Goal: Task Accomplishment & Management: Complete application form

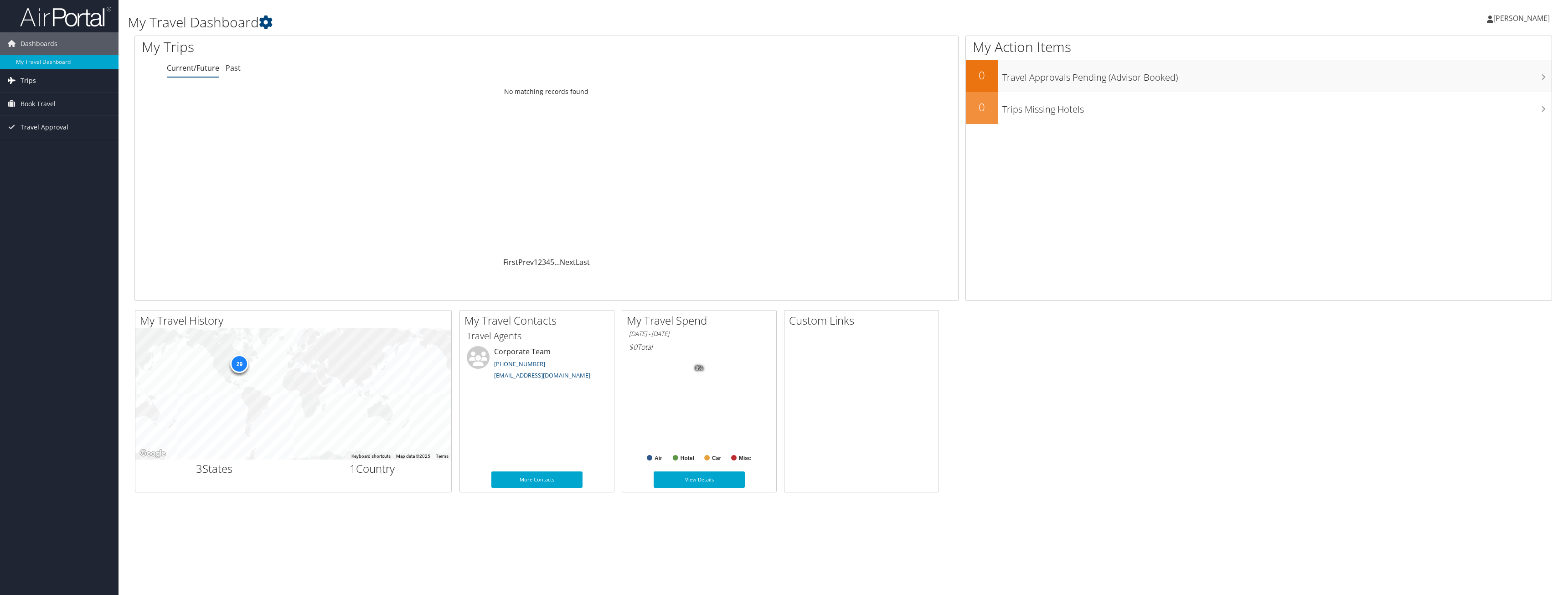
click at [27, 74] on span "Trips" at bounding box center [28, 80] width 15 height 23
click at [43, 147] on span "Book Travel" at bounding box center [38, 144] width 35 height 23
click at [46, 164] on link "Agent Booking Request" at bounding box center [59, 163] width 119 height 13
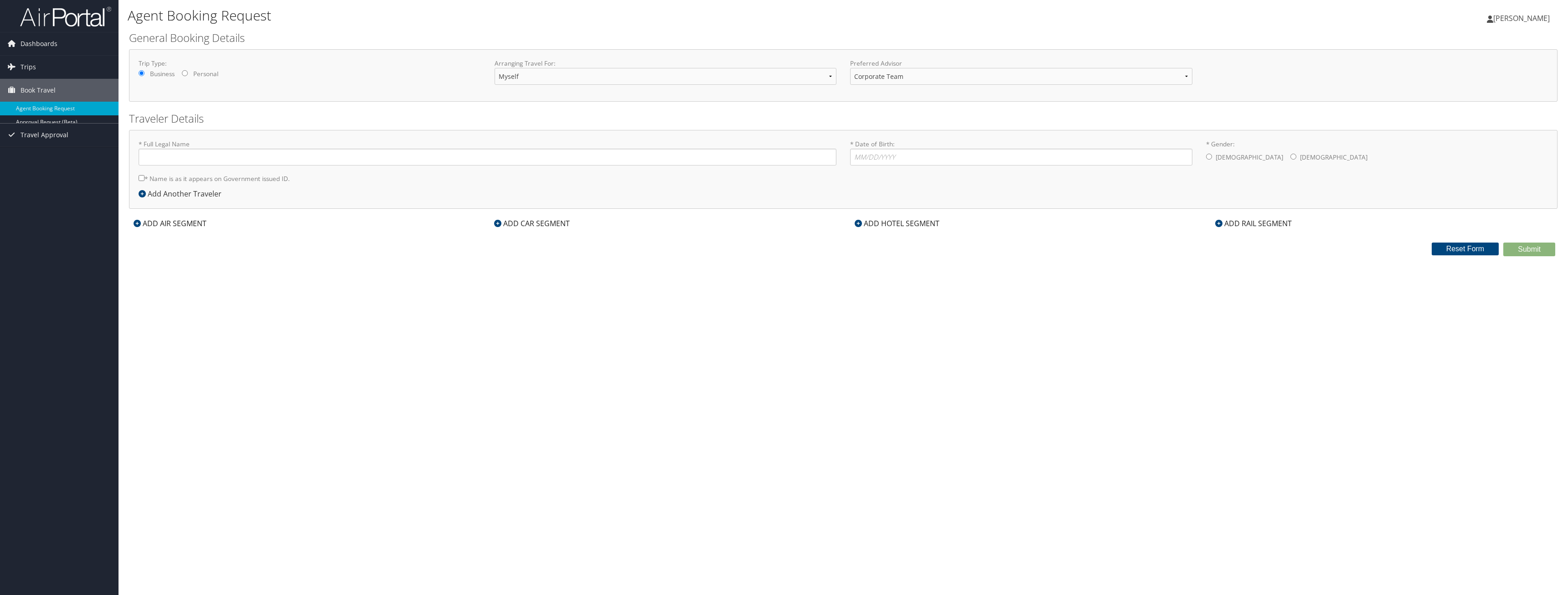
type input "[PERSON_NAME] [PERSON_NAME]"
click at [148, 194] on div "Add Another Traveler" at bounding box center [183, 194] width 88 height 11
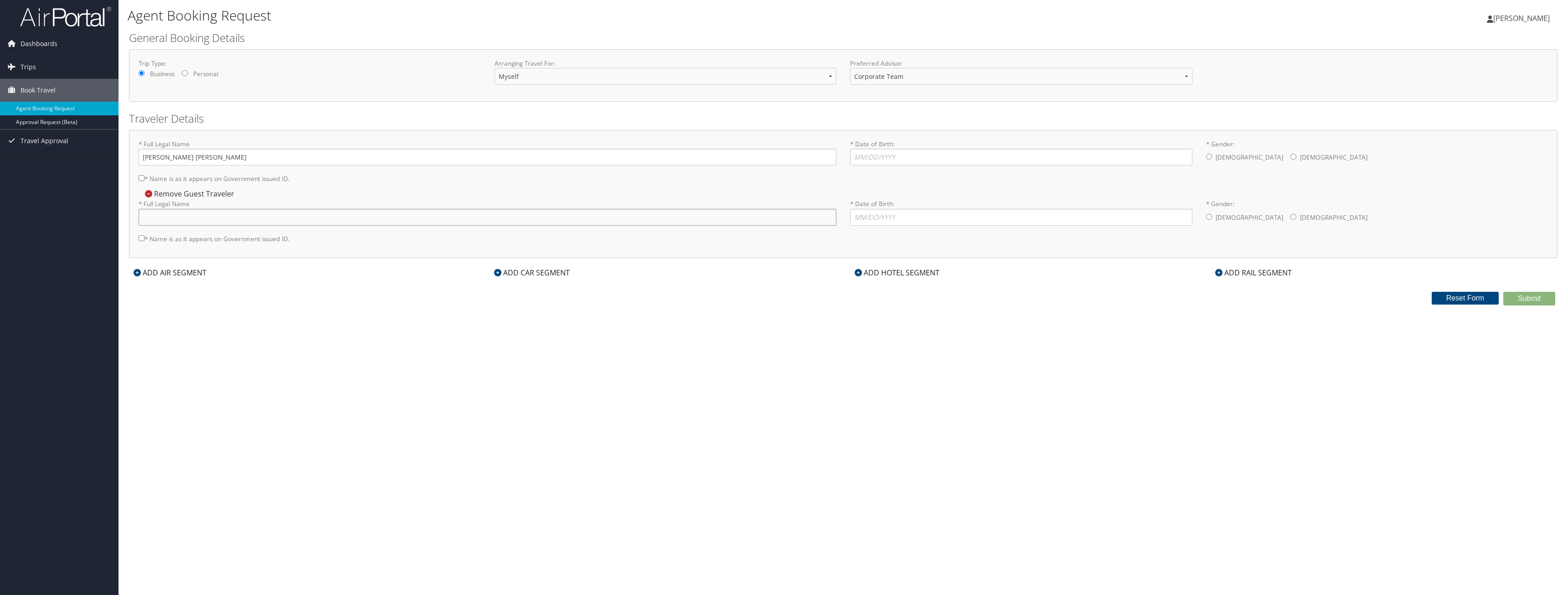
click at [187, 224] on input "* Full Legal Name" at bounding box center [488, 217] width 698 height 17
type input "[PERSON_NAME] [PERSON_NAME]"
click at [345, 368] on div "Agent Booking Request [PERSON_NAME] [PERSON_NAME] My Settings Travel Agency Con…" at bounding box center [843, 297] width 1449 height 595
click at [147, 181] on label "* Name is as it appears on Government issued ID." at bounding box center [214, 178] width 152 height 17
click at [144, 181] on input "* Name is as it appears on Government issued ID." at bounding box center [142, 178] width 6 height 6
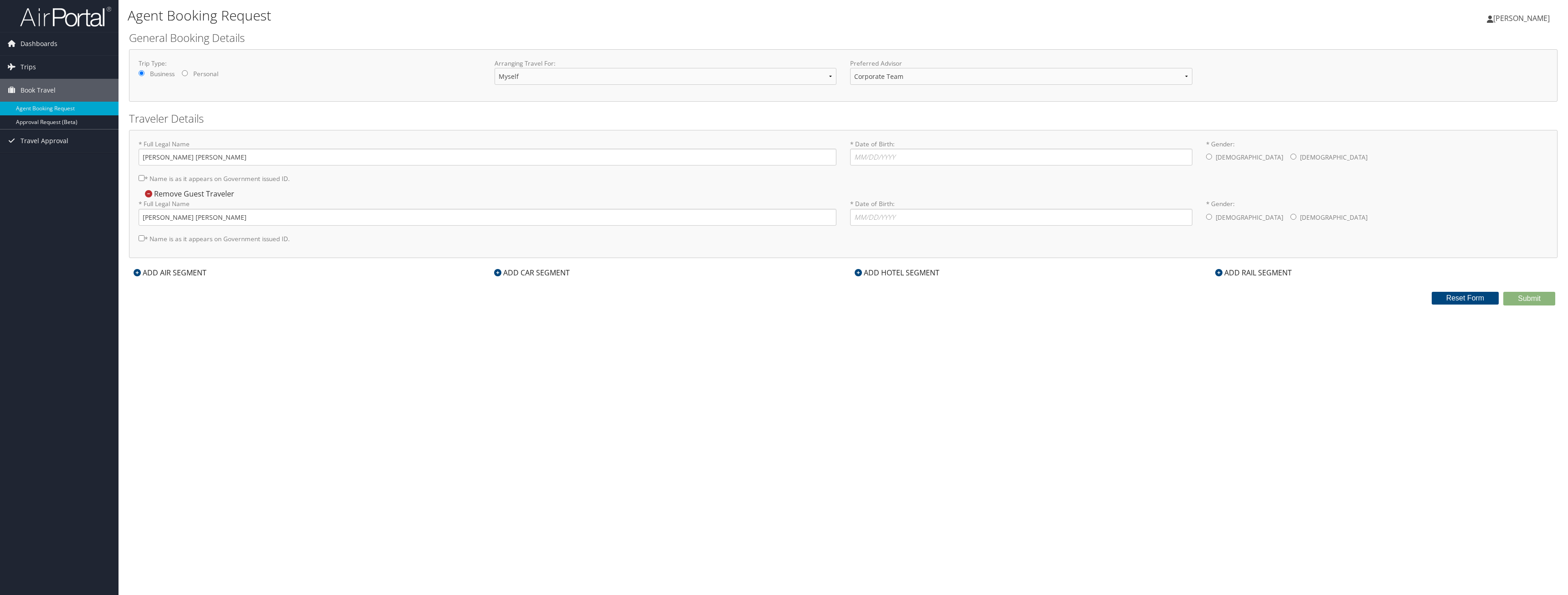
checkbox input "true"
click at [147, 239] on label "* Name is as it appears on Government issued ID." at bounding box center [214, 239] width 152 height 17
click at [144, 239] on input "* Name is as it appears on Government issued ID." at bounding box center [142, 238] width 6 height 6
checkbox input "true"
click at [939, 157] on input "* Date of Birth: Invalid Date" at bounding box center [1021, 157] width 342 height 17
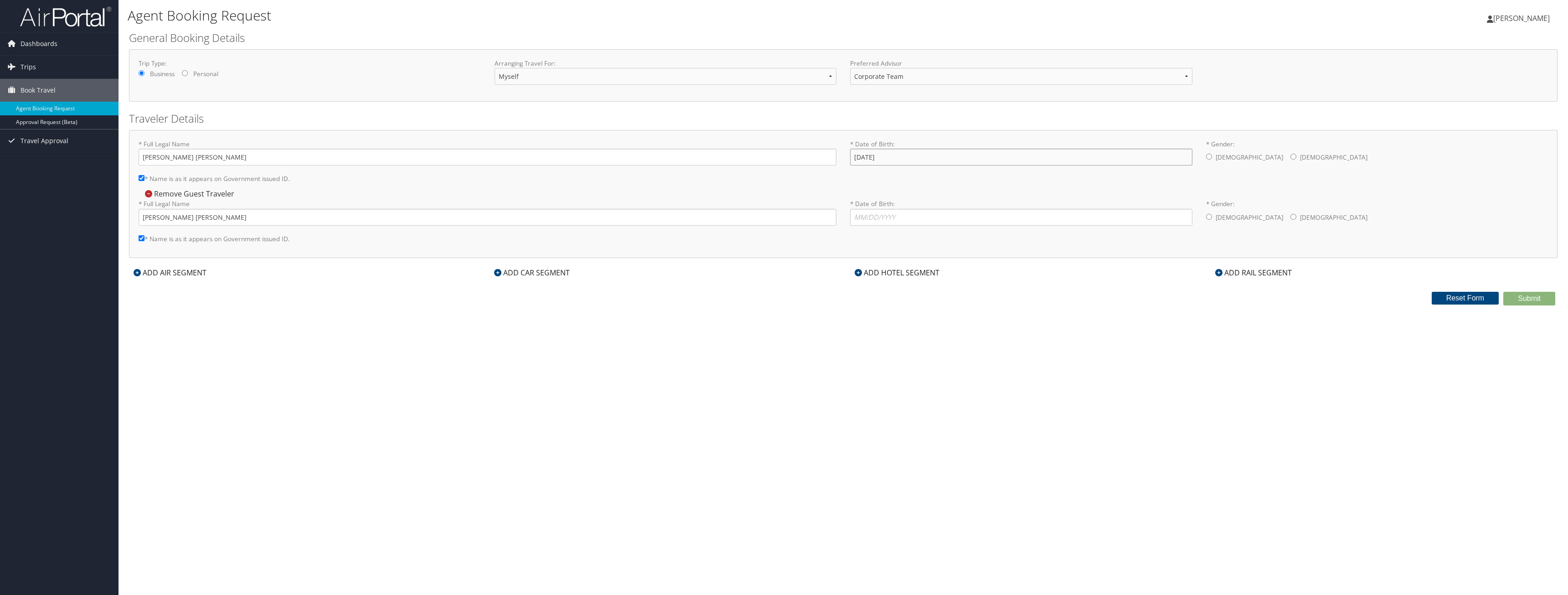
type input "[DATE]"
click at [971, 211] on input "* Date of Birth: Invalid Date" at bounding box center [1021, 217] width 342 height 17
drag, startPoint x: 901, startPoint y: 215, endPoint x: 849, endPoint y: 220, distance: 52.2
click at [849, 220] on div "* Date of Birth: [DEMOGRAPHIC_DATA] Invalid Date" at bounding box center [1021, 216] width 356 height 33
type input "[DATE]"
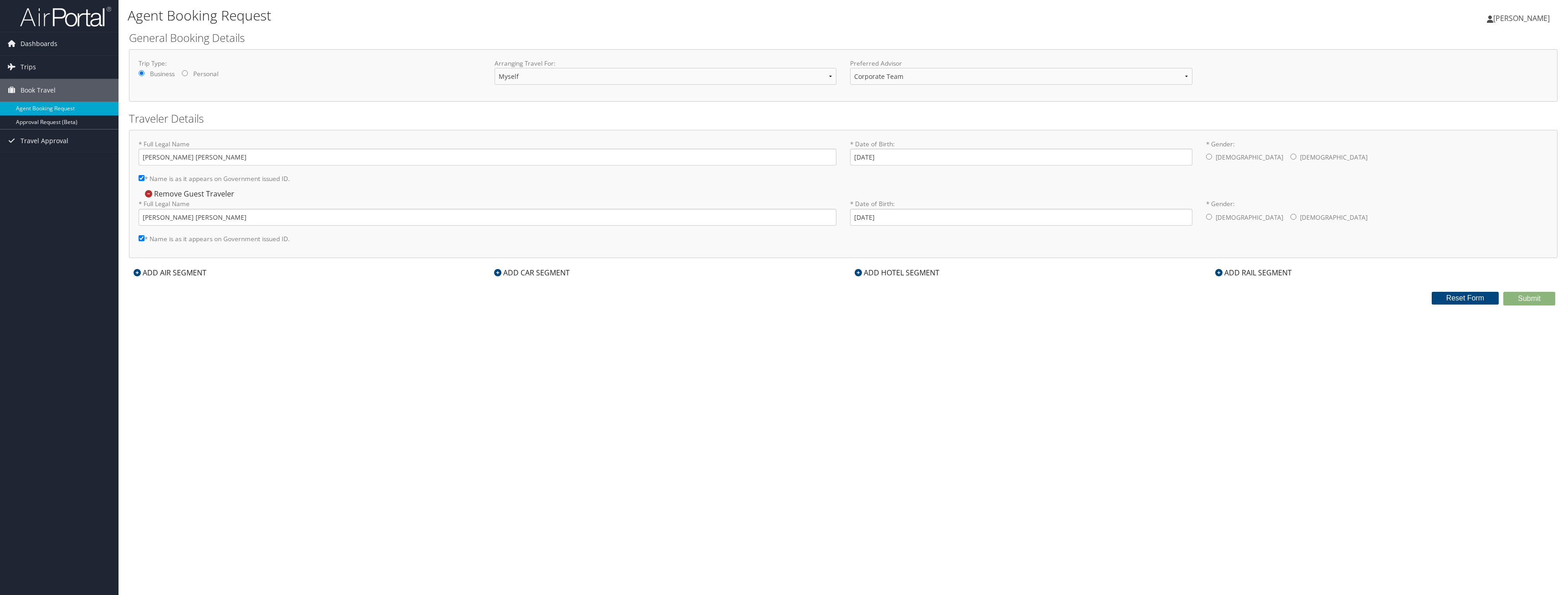
click at [981, 195] on div "Confirm Removal Cancel Confirm Remove Guest Traveler * Full Legal Name [PERSON_…" at bounding box center [843, 218] width 1409 height 60
click at [1211, 154] on input "* Gender: [DEMOGRAPHIC_DATA] [DEMOGRAPHIC_DATA]" at bounding box center [1209, 157] width 6 height 6
radio input "true"
click at [1244, 219] on div "[DEMOGRAPHIC_DATA] [DEMOGRAPHIC_DATA]" at bounding box center [1377, 218] width 342 height 18
click at [1290, 216] on input "* Gender: [DEMOGRAPHIC_DATA] [DEMOGRAPHIC_DATA]" at bounding box center [1293, 217] width 6 height 6
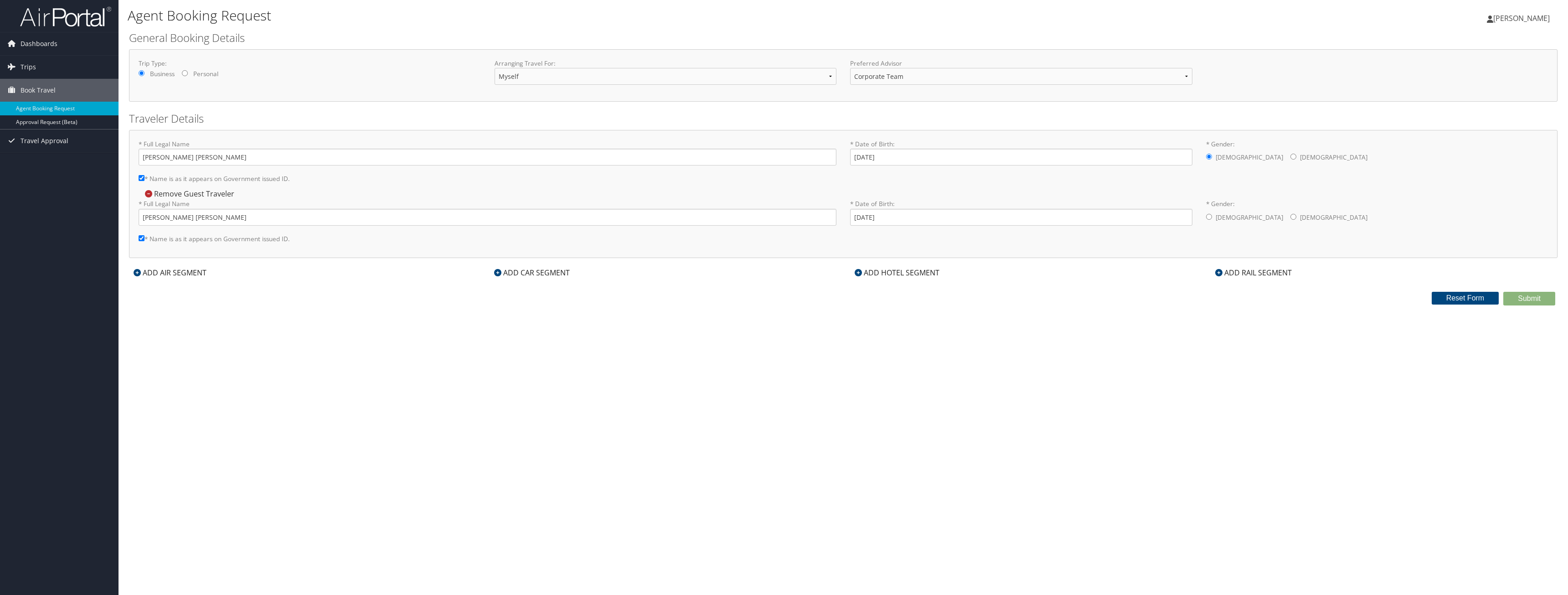
radio input "true"
click at [532, 73] on select "Myself Another Traveler Guest Traveler" at bounding box center [665, 77] width 342 height 17
click at [409, 81] on div "Trip Type: Business Personal" at bounding box center [309, 71] width 356 height 24
click at [870, 75] on select "Corporate Team [PERSON_NAME] Advisor Team" at bounding box center [1021, 77] width 342 height 17
click at [788, 56] on div "Trip Type: Business Personal Arranging Travel For: Myself Another Traveler Gues…" at bounding box center [843, 76] width 1429 height 52
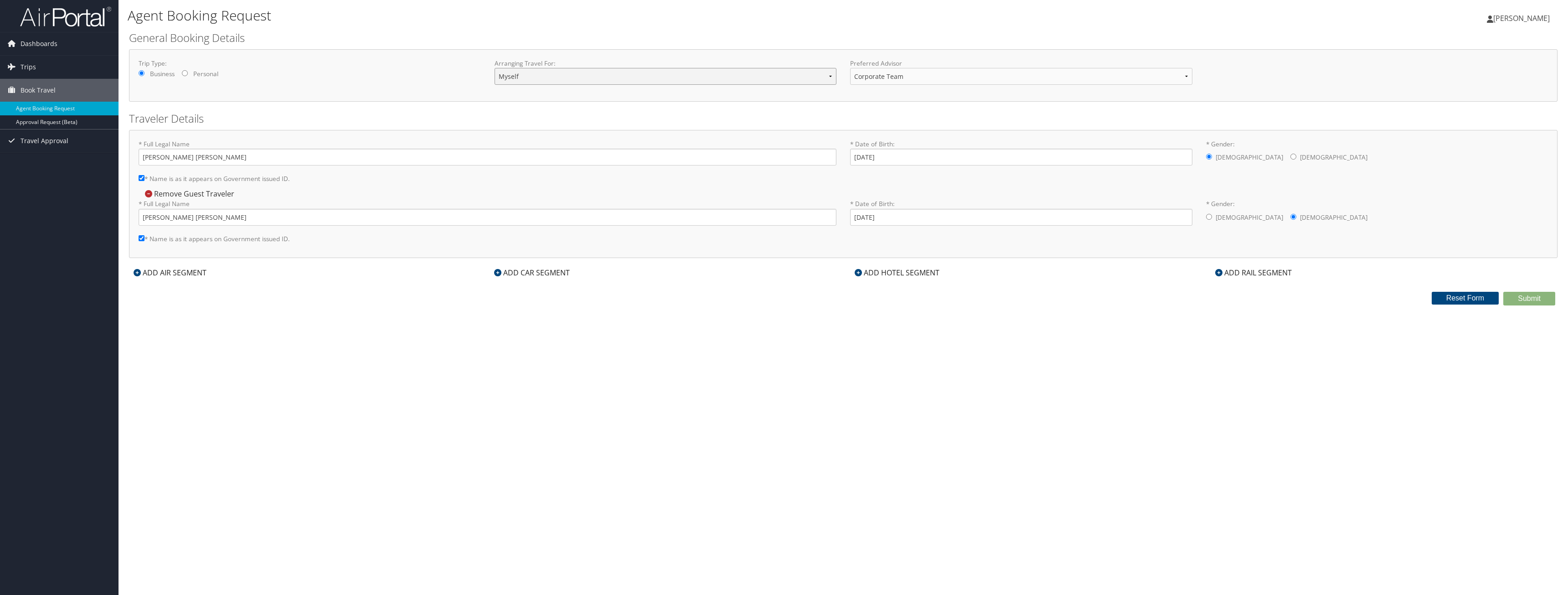
click at [746, 81] on select "Myself Another Traveler Guest Traveler" at bounding box center [665, 77] width 342 height 17
click at [148, 276] on div "ADD AIR SEGMENT" at bounding box center [170, 273] width 82 height 11
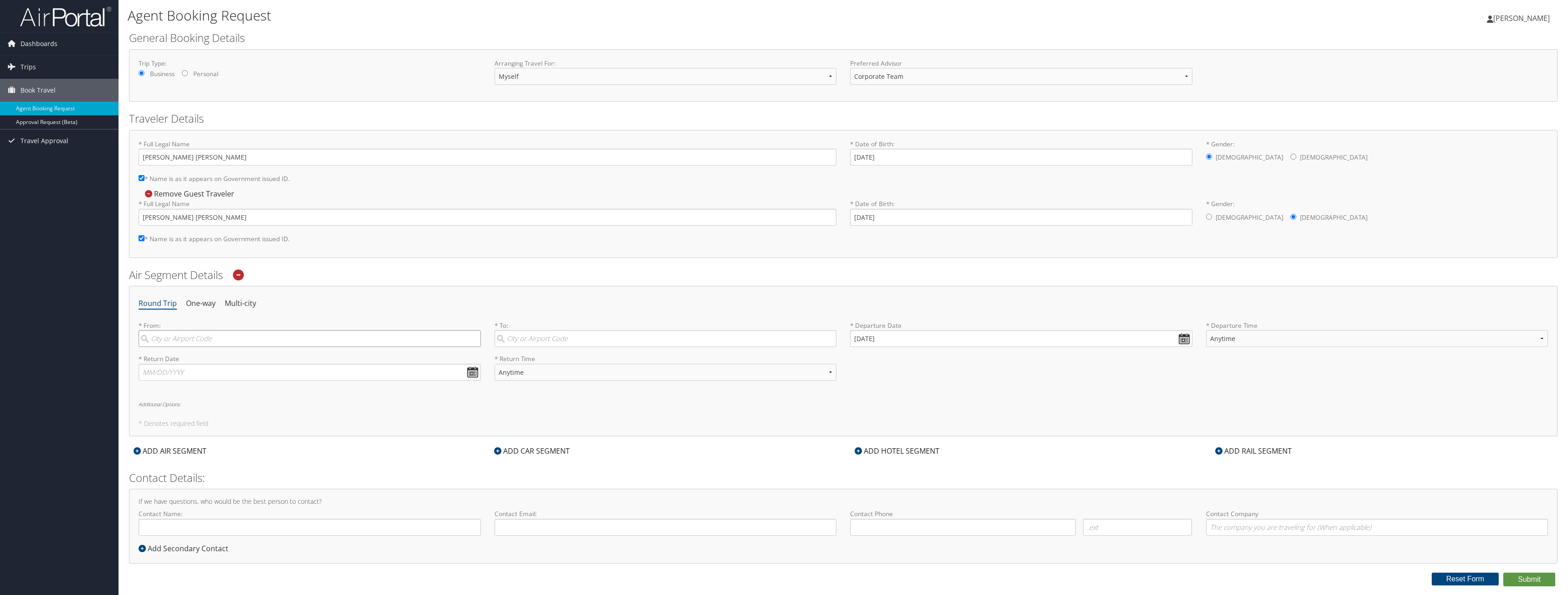
drag, startPoint x: 329, startPoint y: 331, endPoint x: 331, endPoint y: 340, distance: 9.2
click at [329, 333] on input "search" at bounding box center [310, 339] width 342 height 17
click at [200, 429] on div "[GEOGRAPHIC_DATA] (DTW MI)" at bounding box center [311, 428] width 330 height 12
click at [200, 347] on input "det" at bounding box center [310, 339] width 342 height 17
type input "[GEOGRAPHIC_DATA] (DTW MI)"
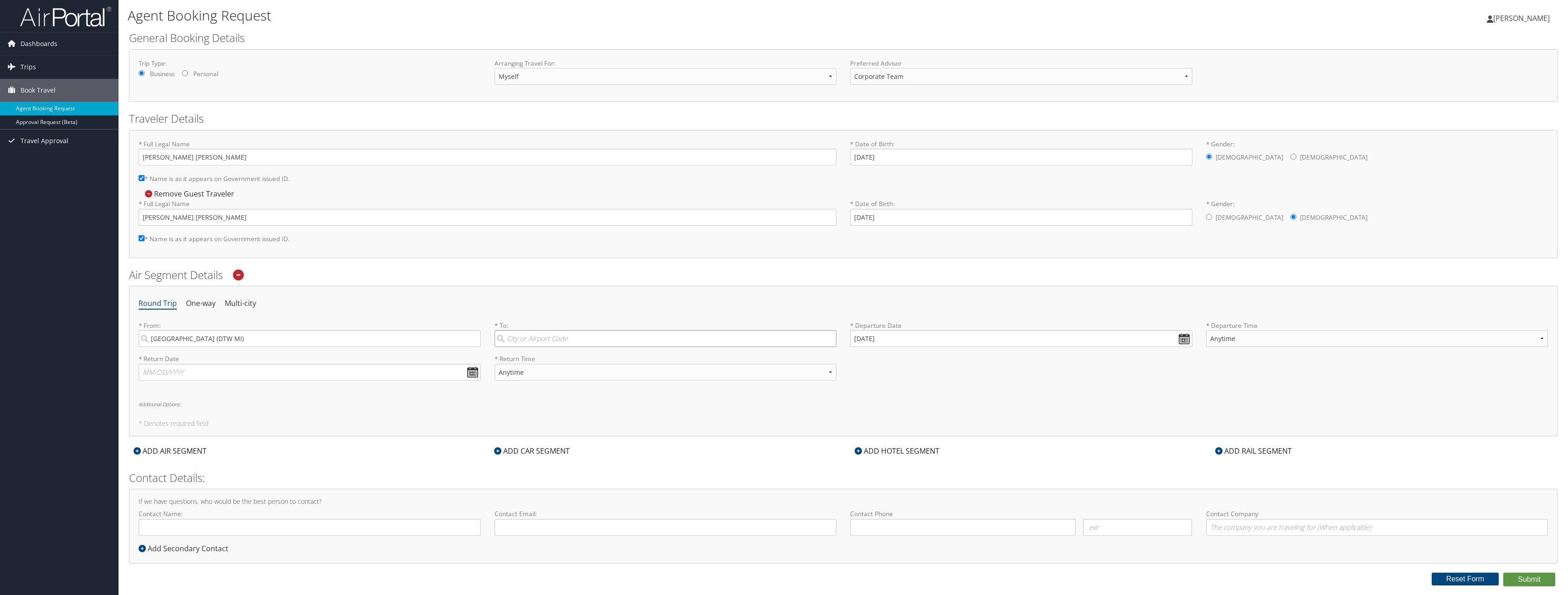
click at [516, 341] on input "search" at bounding box center [665, 339] width 342 height 17
click at [528, 357] on div "[GEOGRAPHIC_DATA] ([GEOGRAPHIC_DATA])" at bounding box center [667, 357] width 330 height 12
click at [528, 347] on input "stl" at bounding box center [665, 339] width 342 height 17
type input "[GEOGRAPHIC_DATA] ([GEOGRAPHIC_DATA])"
click at [1180, 342] on input "[DATE]" at bounding box center [1021, 339] width 342 height 17
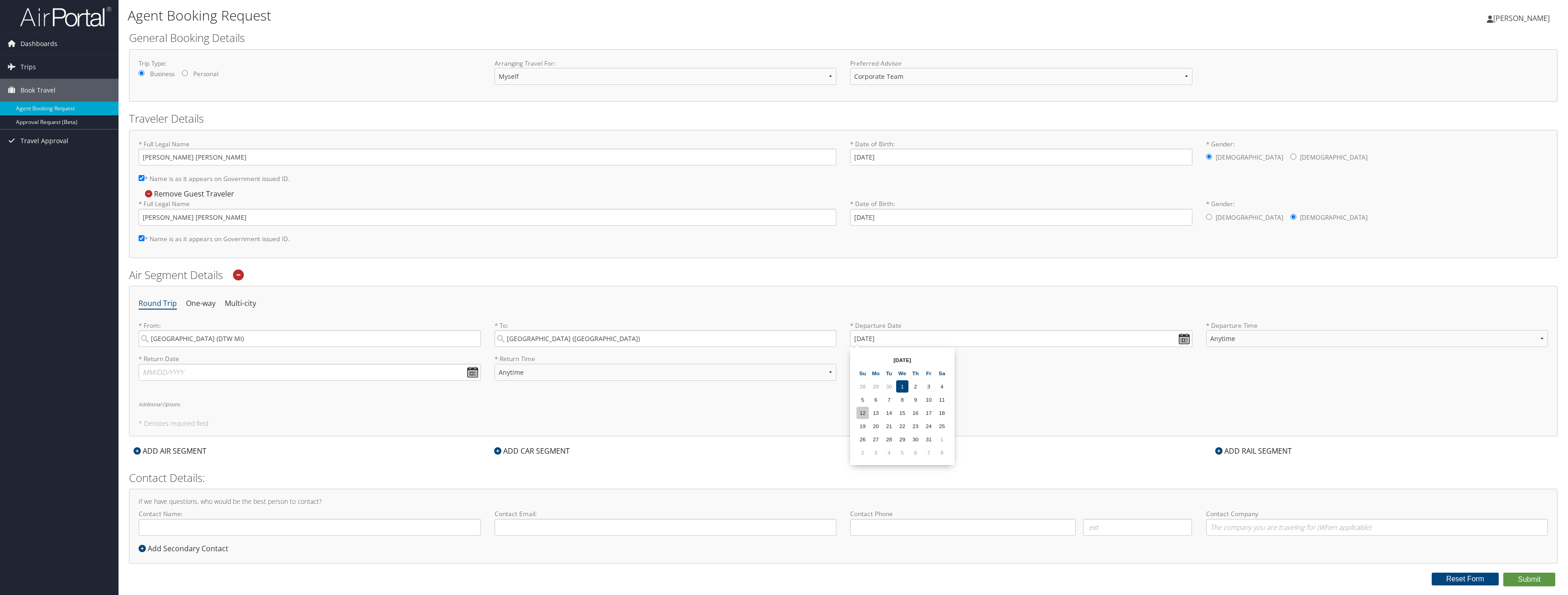
click at [869, 410] on td "12" at bounding box center [863, 413] width 12 height 12
type input "[DATE]"
click at [1281, 340] on select "Anytime Early Morning (5AM-7AM) Morning (7AM-12PM) Afternoon (12PM-5PM) Evening…" at bounding box center [1377, 339] width 342 height 17
select select "10:00 AM"
click at [1206, 330] on select "Anytime Early Morning (5AM-7AM) Morning (7AM-12PM) Afternoon (12PM-5PM) Evening…" at bounding box center [1377, 339] width 342 height 17
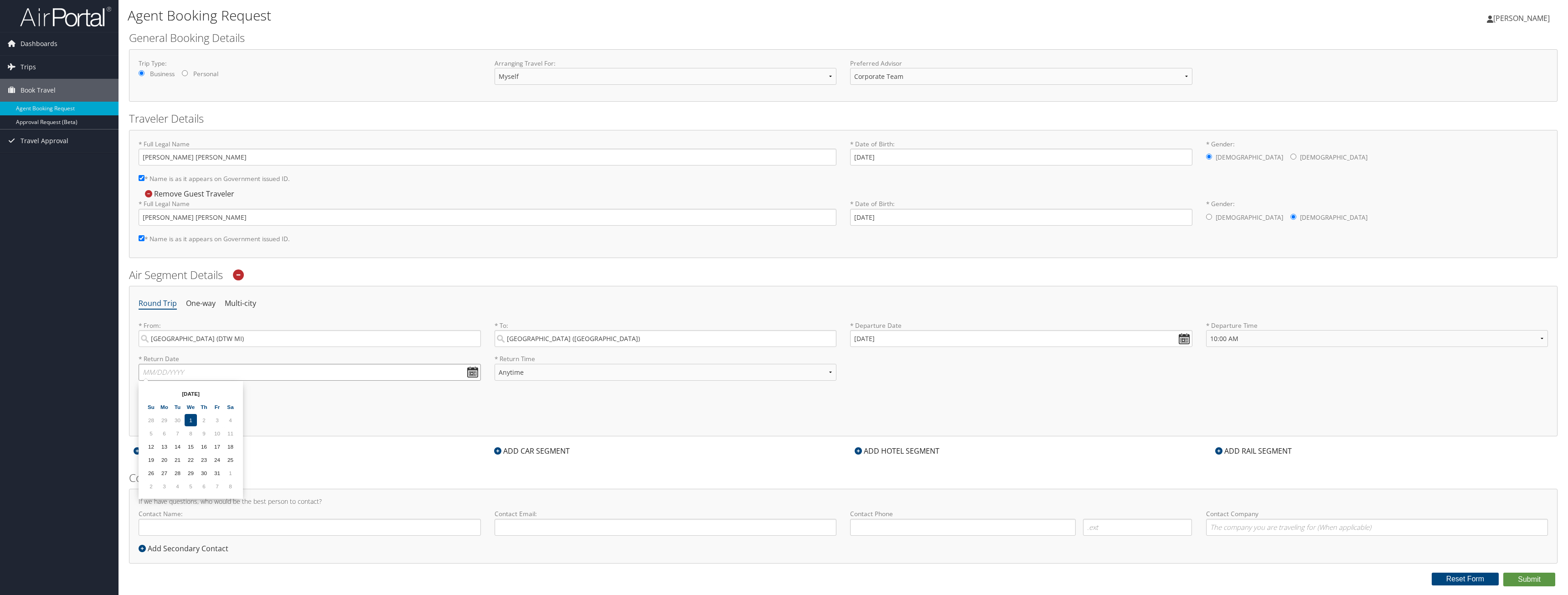
click at [466, 370] on input "text" at bounding box center [310, 373] width 342 height 17
click at [192, 449] on td "15" at bounding box center [191, 446] width 12 height 12
type input "[DATE]"
click at [592, 416] on div "Round Trip One-way Multi-city * From: [GEOGRAPHIC_DATA] (DTW [GEOGRAPHIC_DATA])…" at bounding box center [843, 361] width 1429 height 150
click at [1180, 336] on input "[DATE]" at bounding box center [1021, 339] width 342 height 17
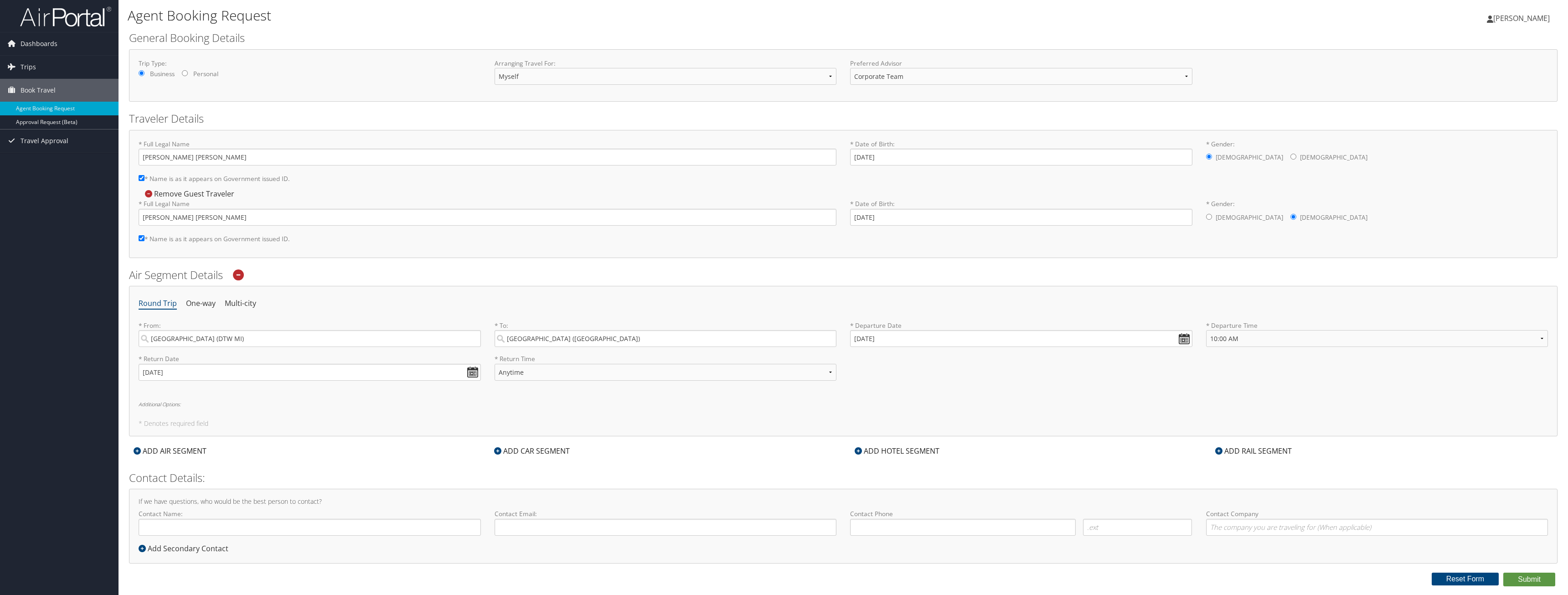
click at [1152, 384] on div "* Return Date [DATE] Dates must be valid * Return Time Anytime Early Morning (5…" at bounding box center [843, 371] width 1423 height 33
click at [1535, 338] on select "Anytime Early Morning (5AM-7AM) Morning (7AM-12PM) Afternoon (12PM-5PM) Evening…" at bounding box center [1377, 339] width 342 height 17
select select "5:00 PM"
click at [1206, 330] on select "Anytime Early Morning (5AM-7AM) Morning (7AM-12PM) Afternoon (12PM-5PM) Evening…" at bounding box center [1377, 339] width 342 height 17
drag, startPoint x: 424, startPoint y: 393, endPoint x: 431, endPoint y: 389, distance: 8.1
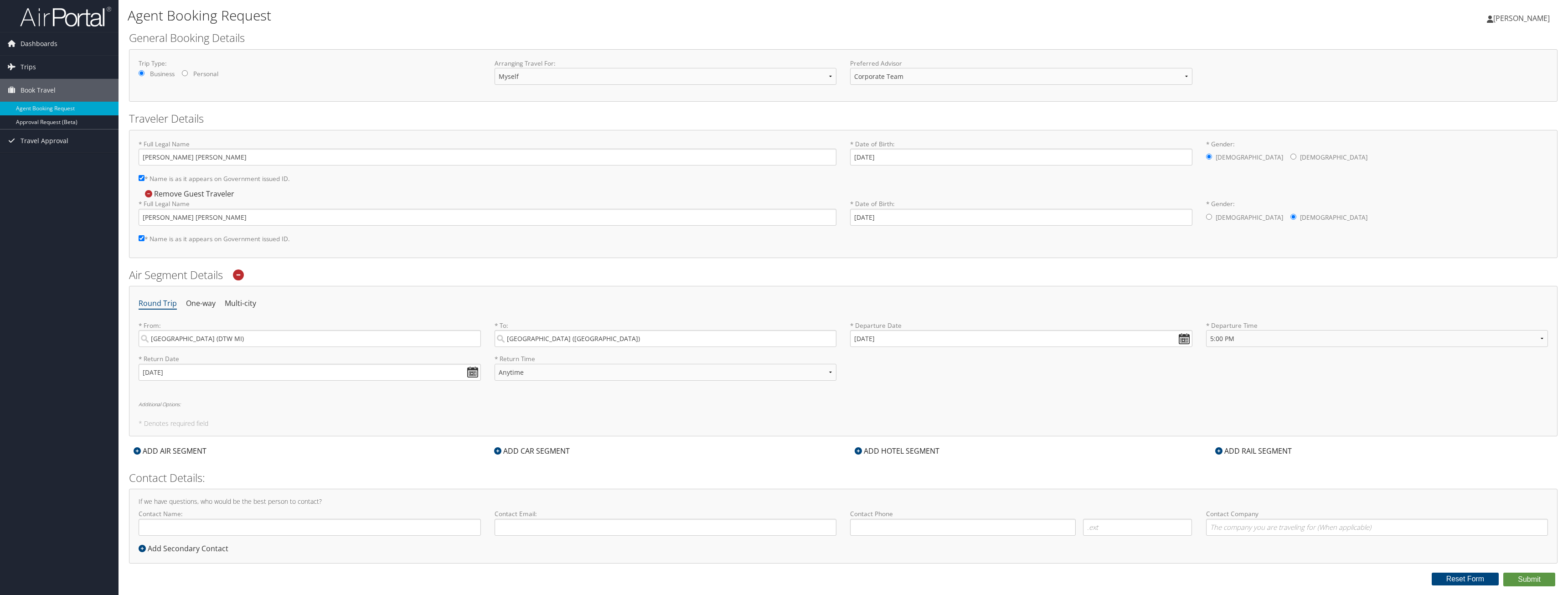
click at [424, 393] on div "Round Trip One-way Multi-city * From: [GEOGRAPHIC_DATA] (DTW [GEOGRAPHIC_DATA])…" at bounding box center [843, 361] width 1429 height 150
click at [1188, 340] on input "[DATE]" at bounding box center [1021, 339] width 342 height 17
click at [873, 412] on td "13" at bounding box center [876, 413] width 12 height 12
type input "[DATE]"
click at [1287, 340] on select "Anytime Early Morning (5AM-7AM) Morning (7AM-12PM) Afternoon (12PM-5PM) Evening…" at bounding box center [1377, 339] width 342 height 17
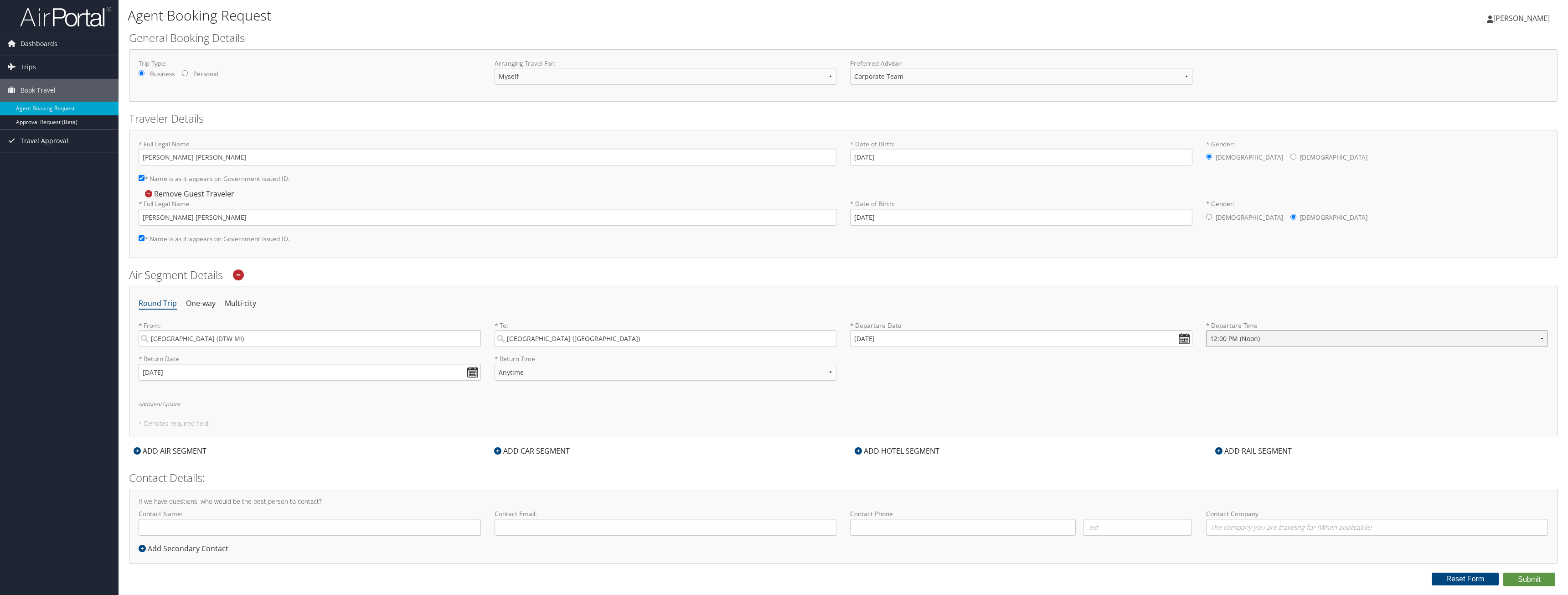
click at [1206, 330] on select "Anytime Early Morning (5AM-7AM) Morning (7AM-12PM) Afternoon (12PM-5PM) Evening…" at bounding box center [1377, 339] width 342 height 17
click at [1280, 344] on select "Anytime Early Morning (5AM-7AM) Morning (7AM-12PM) Afternoon (12PM-5PM) Evening…" at bounding box center [1377, 339] width 342 height 17
click at [1206, 330] on select "Anytime Early Morning (5AM-7AM) Morning (7AM-12PM) Afternoon (12PM-5PM) Evening…" at bounding box center [1377, 339] width 342 height 17
click at [1532, 338] on select "Anytime Early Morning (5AM-7AM) Morning (7AM-12PM) Afternoon (12PM-5PM) Evening…" at bounding box center [1377, 339] width 342 height 17
select select "12:00 PM"
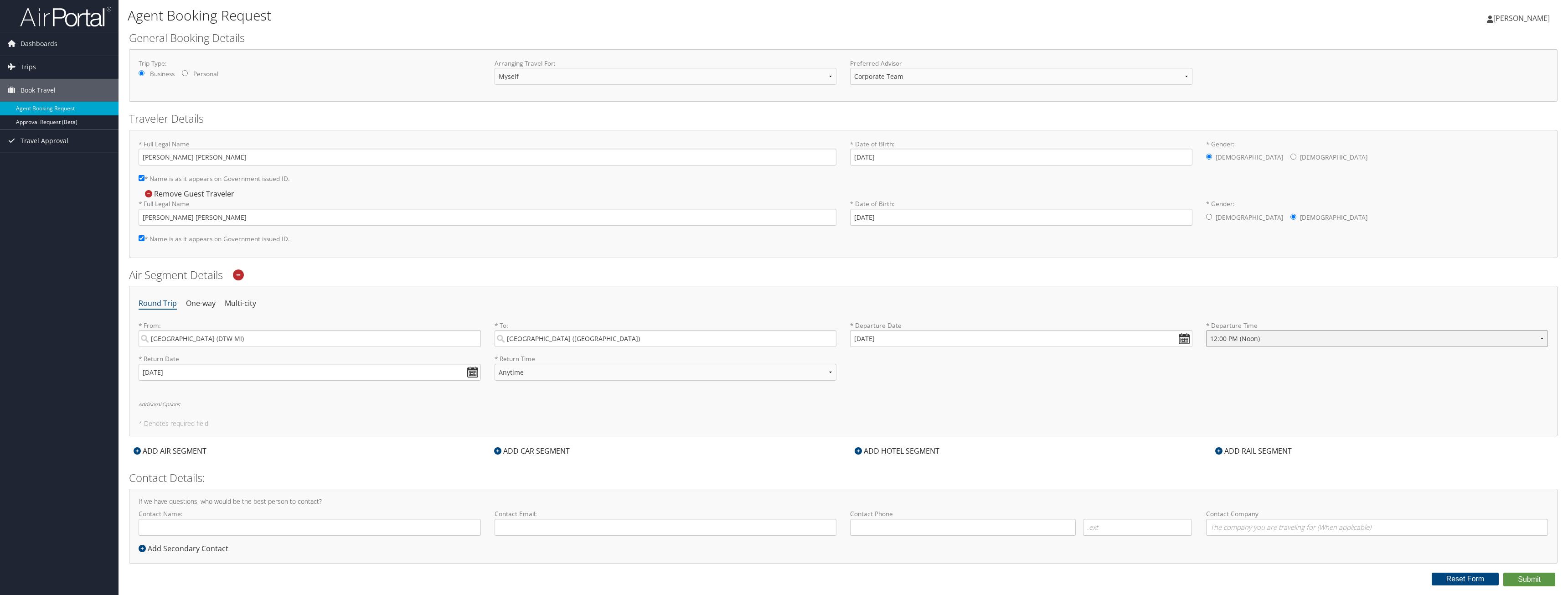
click at [1206, 330] on select "Anytime Early Morning (5AM-7AM) Morning (7AM-12PM) Afternoon (12PM-5PM) Evening…" at bounding box center [1377, 339] width 342 height 17
click at [701, 374] on select "Anytime Early Morning (5AM-7AM) Morning (7AM-12PM) Afternoon (12PM-5PM) Evening…" at bounding box center [665, 373] width 342 height 17
select select "2:00 PM"
click at [494, 364] on select "Anytime Early Morning (5AM-7AM) Morning (7AM-12PM) Afternoon (12PM-5PM) Evening…" at bounding box center [665, 373] width 342 height 17
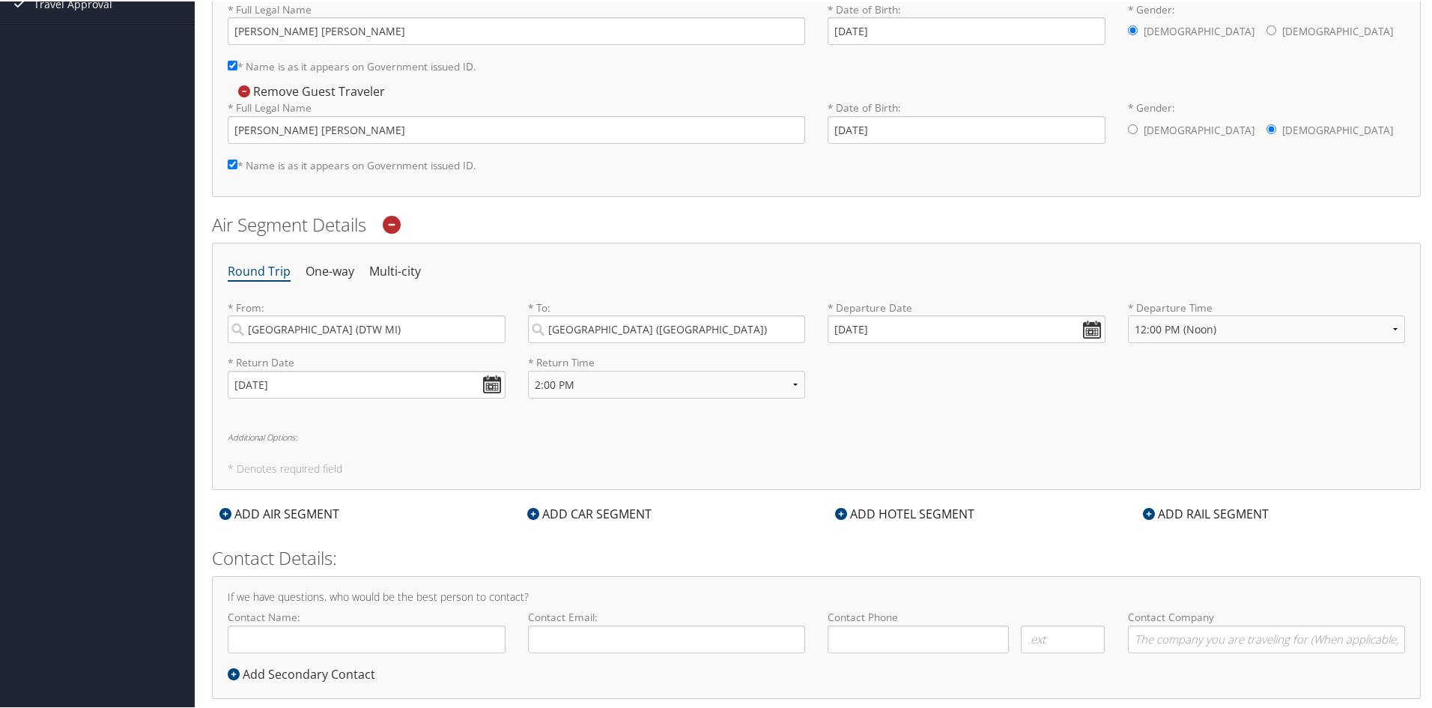
scroll to position [255, 0]
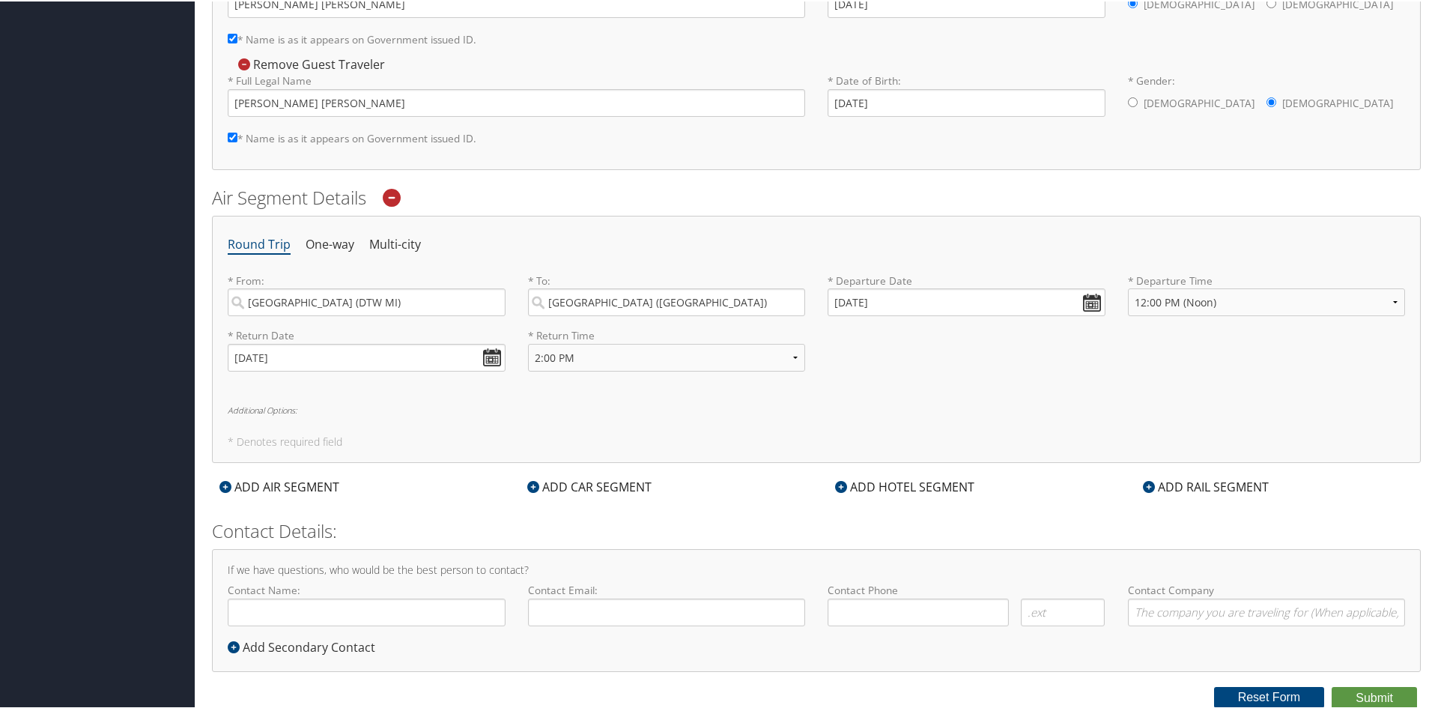
click at [553, 483] on div "ADD CAR SEGMENT" at bounding box center [589, 485] width 139 height 18
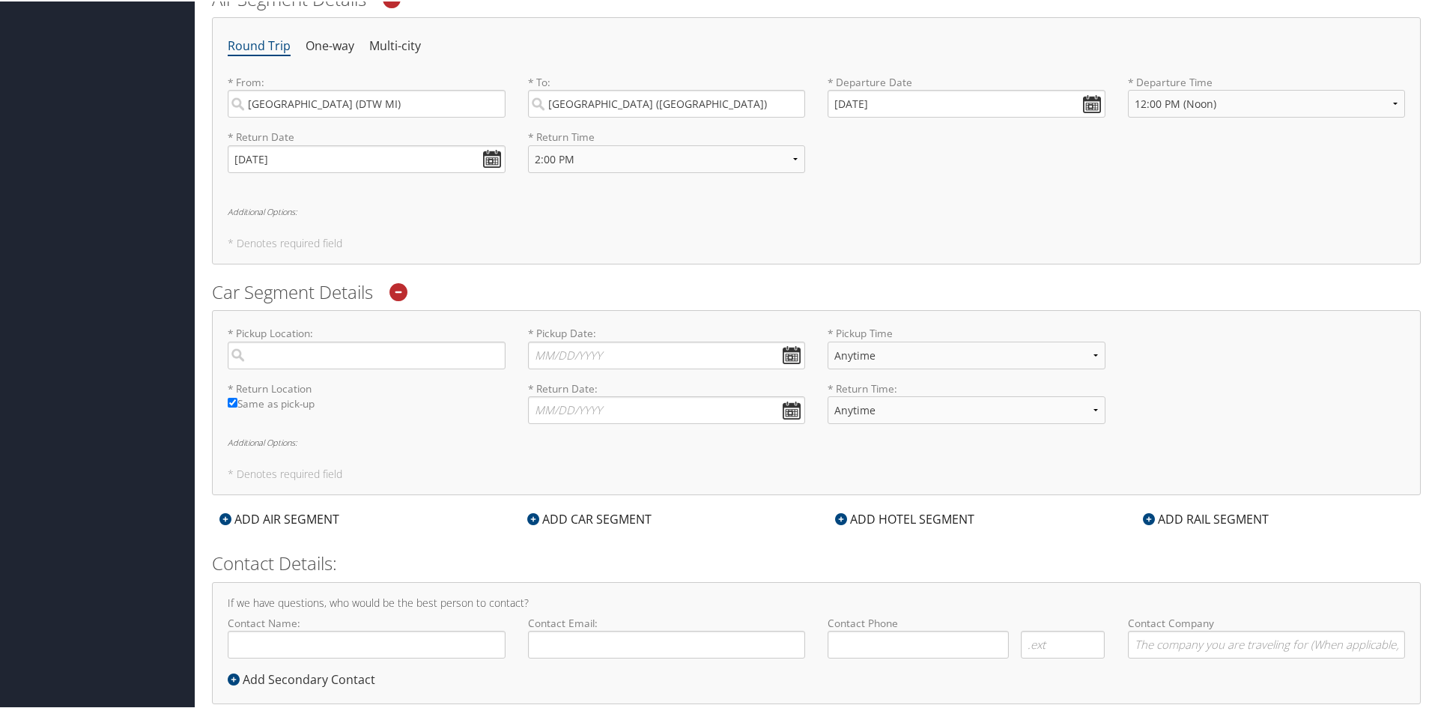
scroll to position [455, 0]
click at [365, 362] on input "search" at bounding box center [367, 352] width 278 height 28
click at [386, 379] on div "[GEOGRAPHIC_DATA] ([GEOGRAPHIC_DATA])" at bounding box center [369, 383] width 258 height 19
click at [386, 366] on input "stl" at bounding box center [367, 352] width 278 height 28
type input "[GEOGRAPHIC_DATA]"
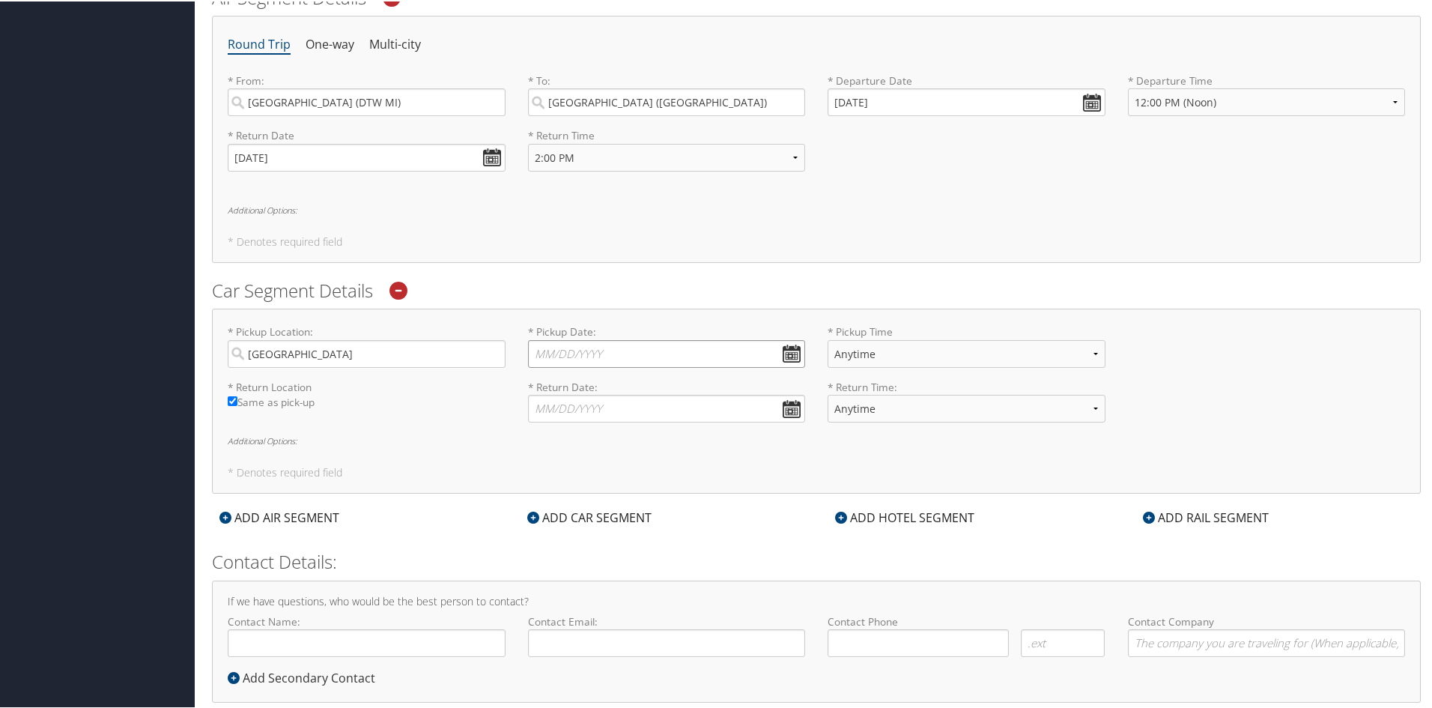
click at [783, 362] on input "* Pickup Date: Dates must be valid" at bounding box center [667, 352] width 278 height 28
click at [576, 473] on td "13" at bounding box center [569, 474] width 20 height 20
type input "[DATE]"
click at [780, 406] on input "* Return Date: Dates must be valid" at bounding box center [667, 407] width 278 height 28
click at [608, 533] on td "15" at bounding box center [612, 529] width 20 height 20
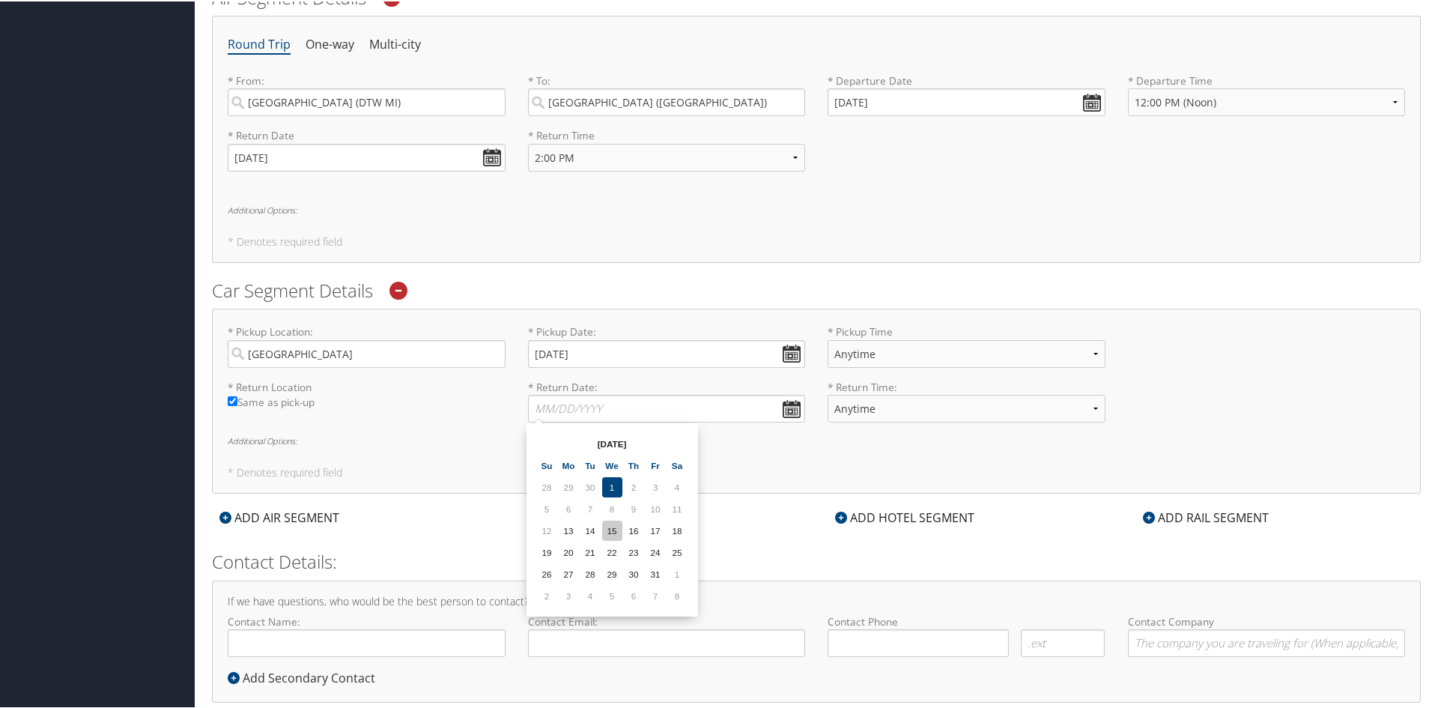
type input "[DATE]"
click at [995, 348] on select "Anytime 12:00 AM 1:00 AM 2:00 AM 3:00 AM 4:00 AM 5:00 AM 6:00 AM 7:00 AM 8:00 A…" at bounding box center [966, 352] width 278 height 28
click at [755, 243] on h5 "* Denotes required field" at bounding box center [816, 240] width 1177 height 10
click at [928, 343] on select "Anytime 12:00 AM 1:00 AM 2:00 AM 3:00 AM 4:00 AM 5:00 AM 6:00 AM 7:00 AM 8:00 A…" at bounding box center [966, 352] width 278 height 28
select select "1:00 PM"
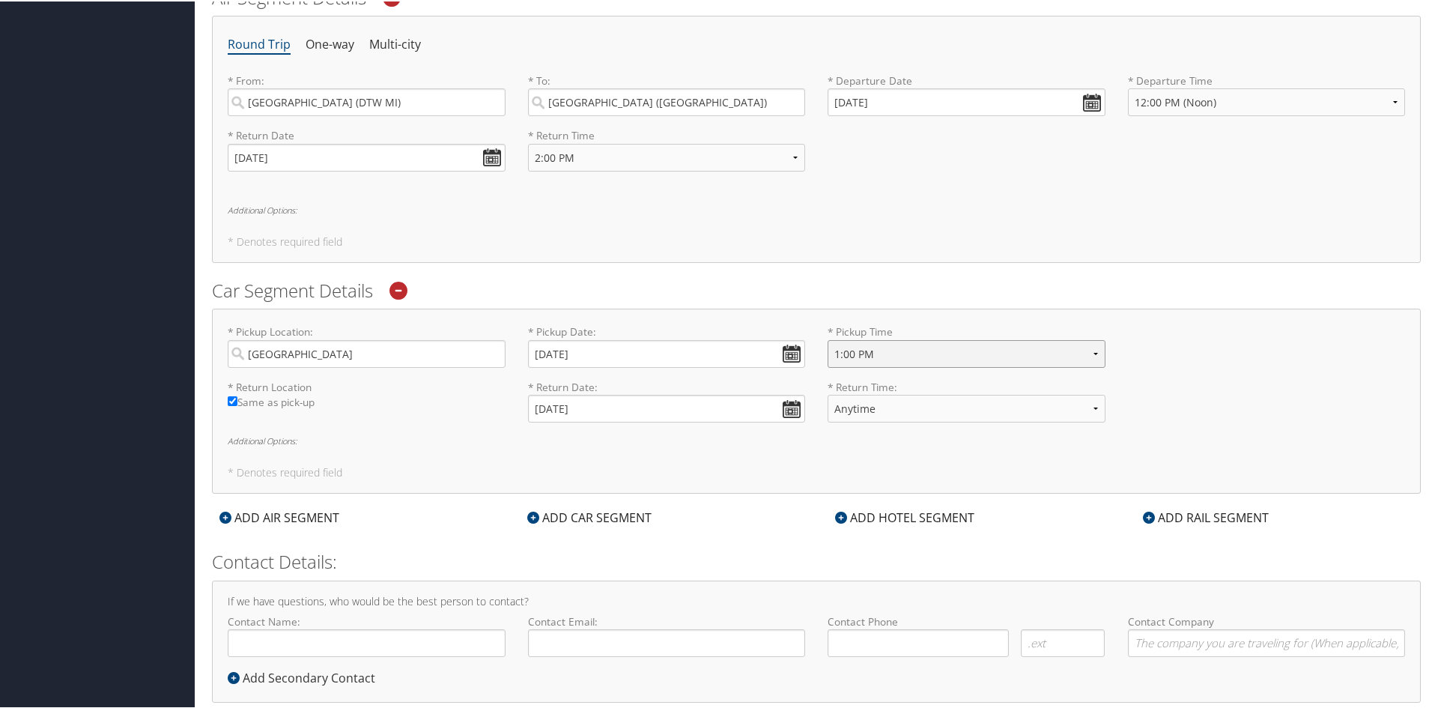
click at [827, 338] on select "Anytime 12:00 AM 1:00 AM 2:00 AM 3:00 AM 4:00 AM 5:00 AM 6:00 AM 7:00 AM 8:00 A…" at bounding box center [966, 352] width 278 height 28
click at [950, 407] on select "Anytime 12:00 AM 1:00 AM 2:00 AM 3:00 AM 4:00 AM 5:00 AM 6:00 AM 7:00 AM 8:00 A…" at bounding box center [966, 407] width 278 height 28
select select "5:00 PM"
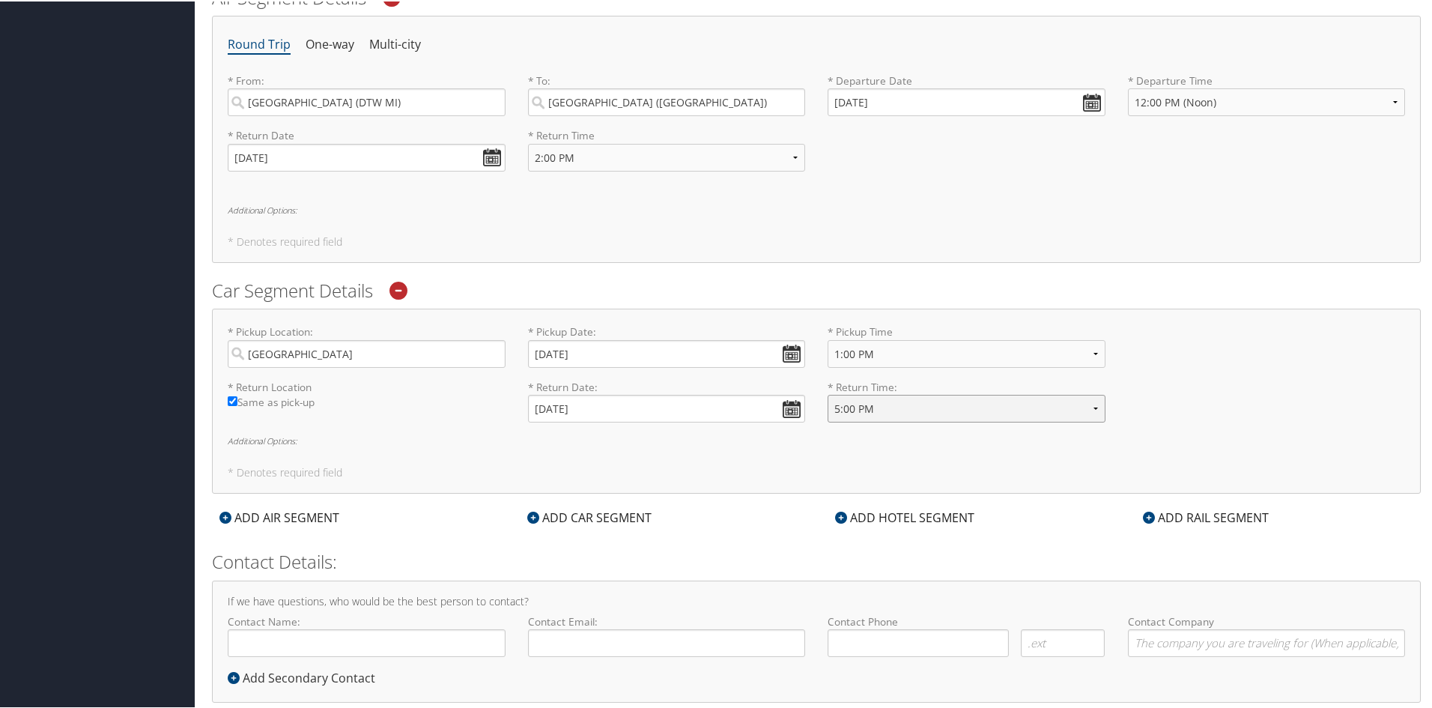
click at [827, 393] on select "Anytime 12:00 AM 1:00 AM 2:00 AM 3:00 AM 4:00 AM 5:00 AM 6:00 AM 7:00 AM 8:00 A…" at bounding box center [966, 407] width 278 height 28
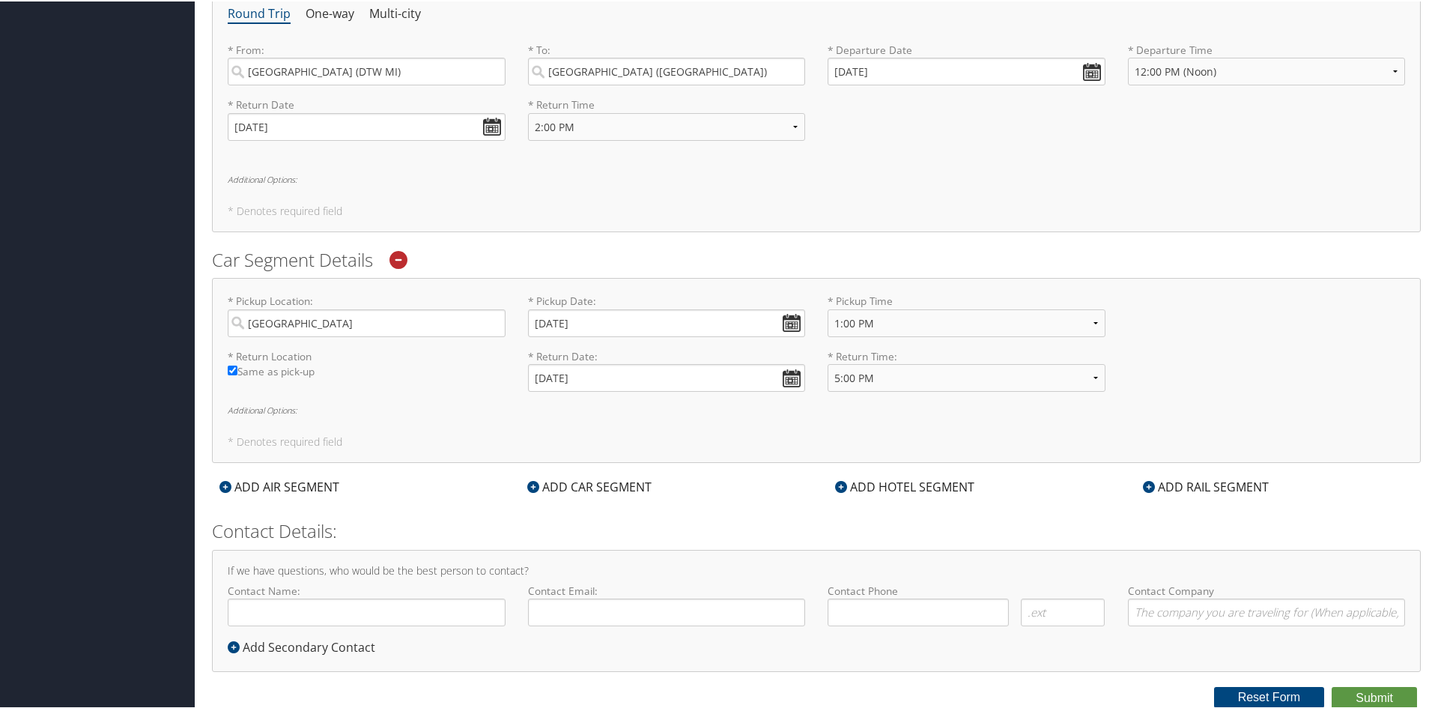
click at [886, 481] on div "ADD HOTEL SEGMENT" at bounding box center [904, 485] width 154 height 18
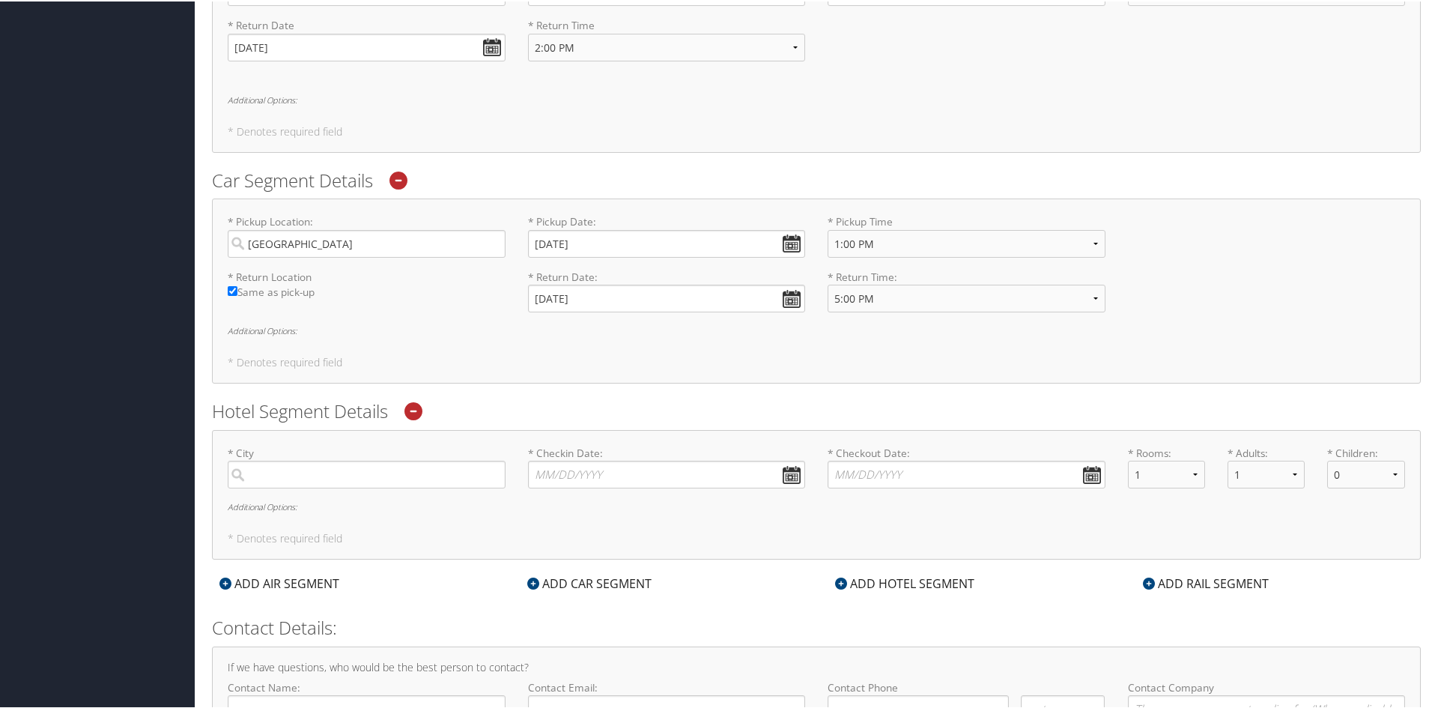
scroll to position [586, 0]
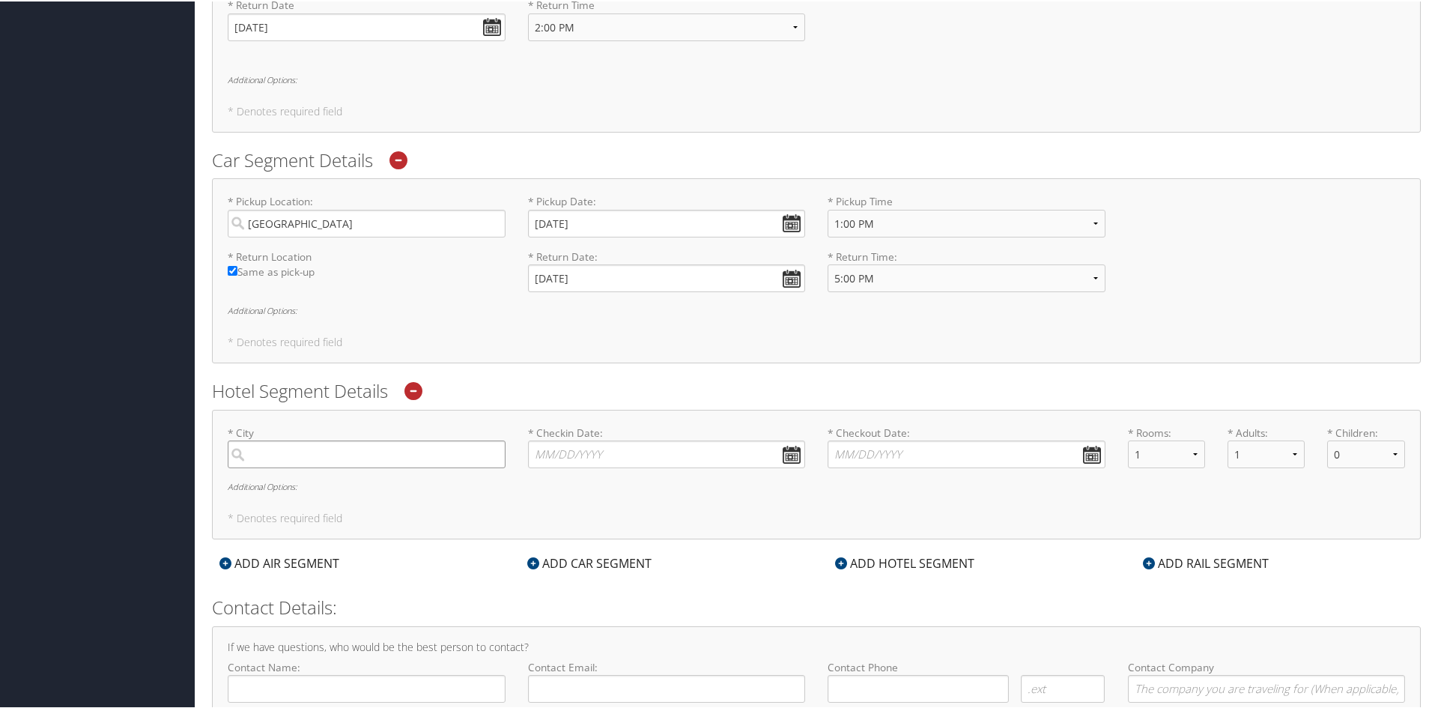
click at [425, 464] on input "search" at bounding box center [367, 453] width 278 height 28
click at [372, 499] on div "City" at bounding box center [369, 502] width 258 height 19
click at [372, 467] on input "stl" at bounding box center [367, 453] width 278 height 28
type input "[GEOGRAPHIC_DATA]"
click at [782, 455] on input "* Checkin Date: Dates must be valid" at bounding box center [667, 453] width 278 height 28
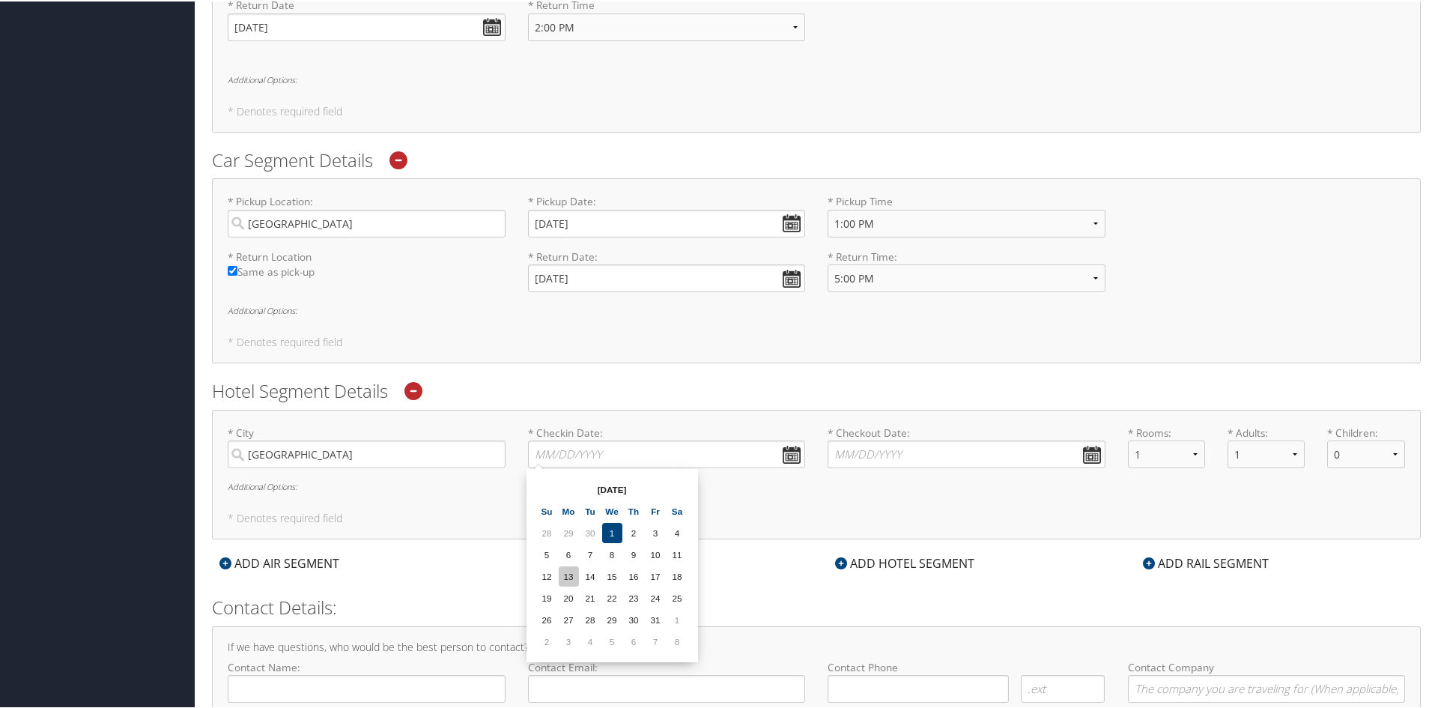
click at [577, 574] on td "13" at bounding box center [569, 575] width 20 height 20
type input "[DATE]"
click at [1087, 449] on input "* Checkout Date: Dates must be valid" at bounding box center [966, 453] width 278 height 28
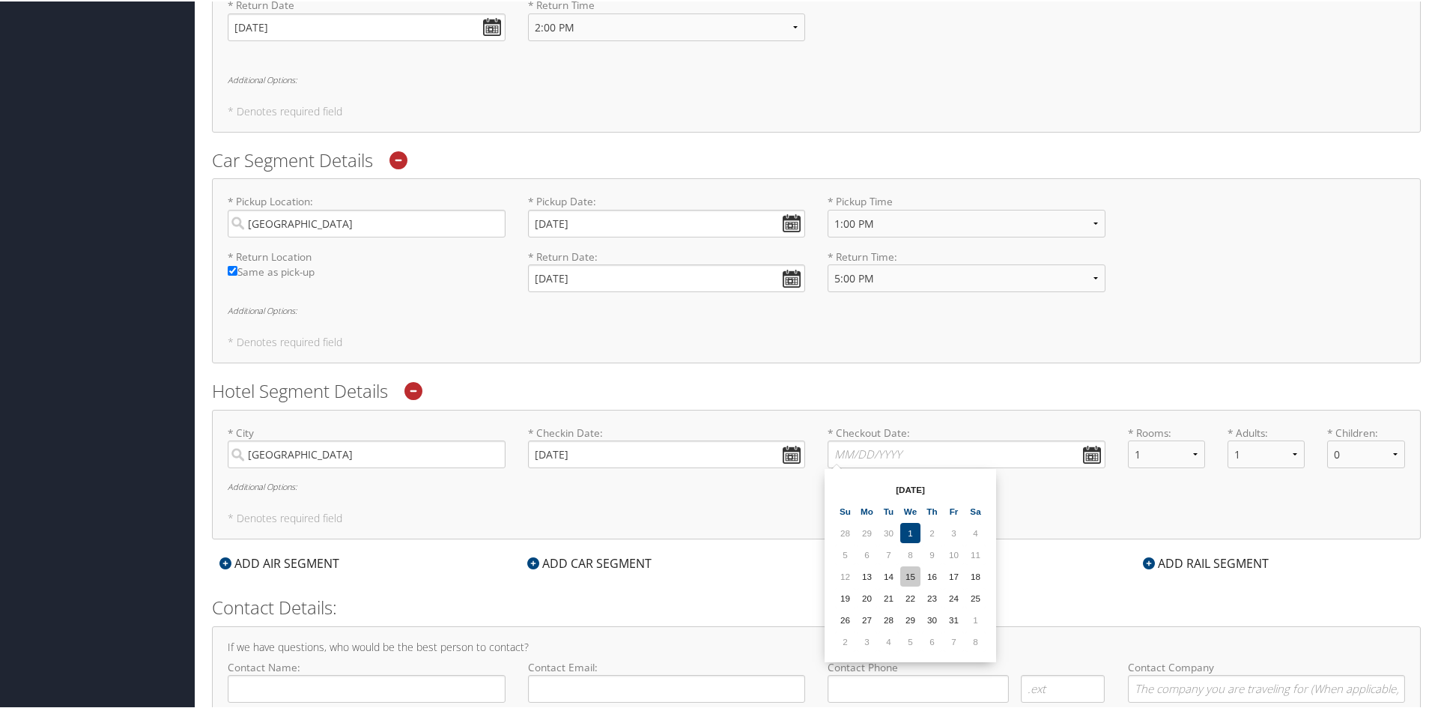
click at [912, 568] on td "15" at bounding box center [910, 575] width 20 height 20
type input "[DATE]"
click at [1292, 450] on select "1 2 3 4 5" at bounding box center [1265, 453] width 77 height 28
select select "2"
click at [1227, 439] on select "1 2 3 4 5" at bounding box center [1265, 453] width 77 height 28
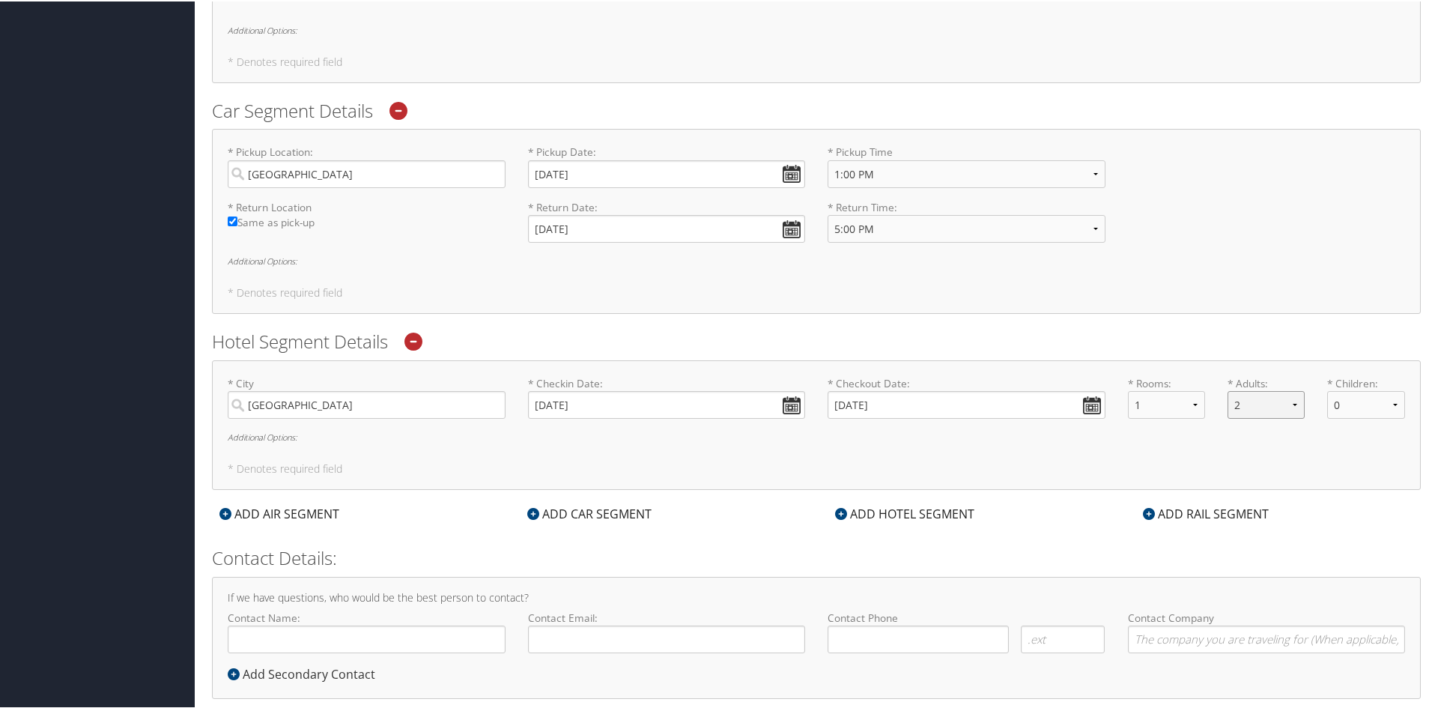
scroll to position [662, 0]
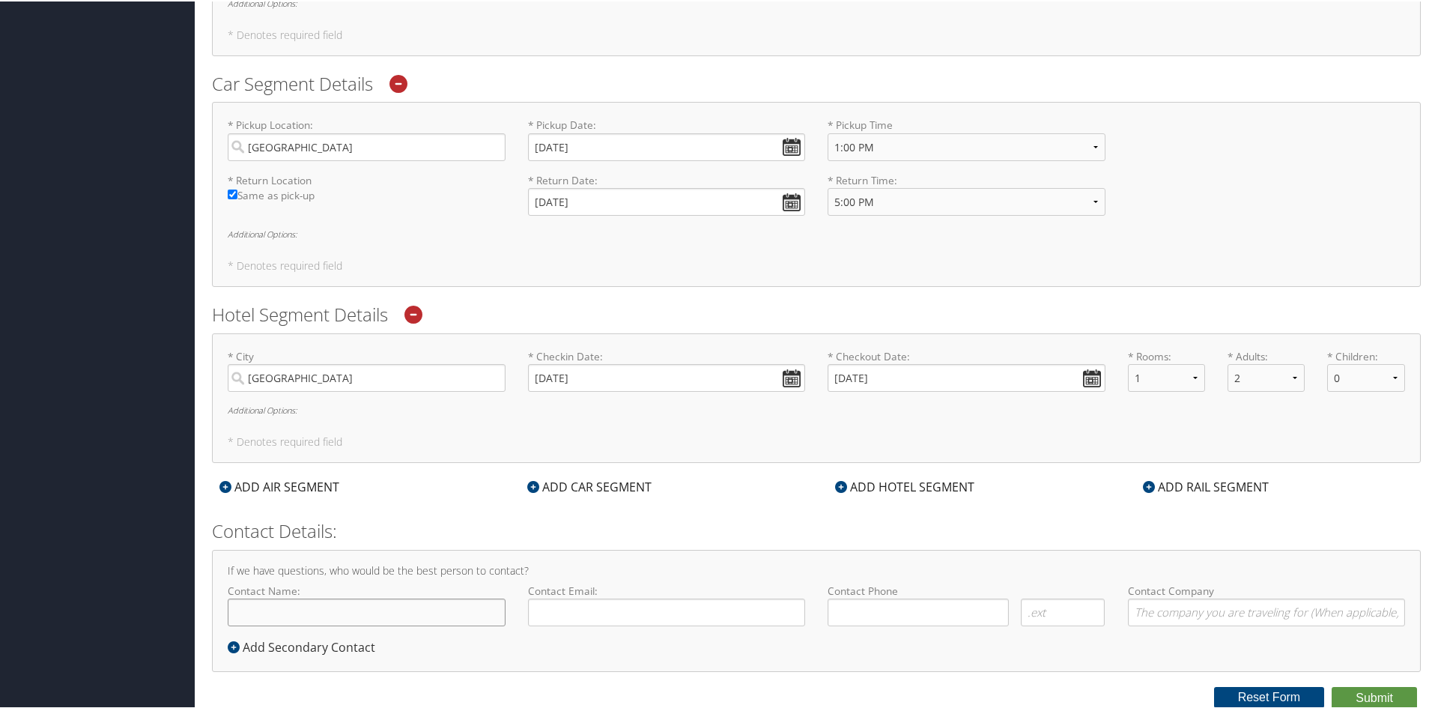
click at [454, 615] on input "Contact Name:" at bounding box center [367, 611] width 278 height 28
type input "[PERSON_NAME]"
type input "[EMAIL_ADDRESS][DOMAIN_NAME]"
click at [880, 597] on input "( ) -" at bounding box center [917, 611] width 181 height 28
type input "[PHONE_NUMBER]"
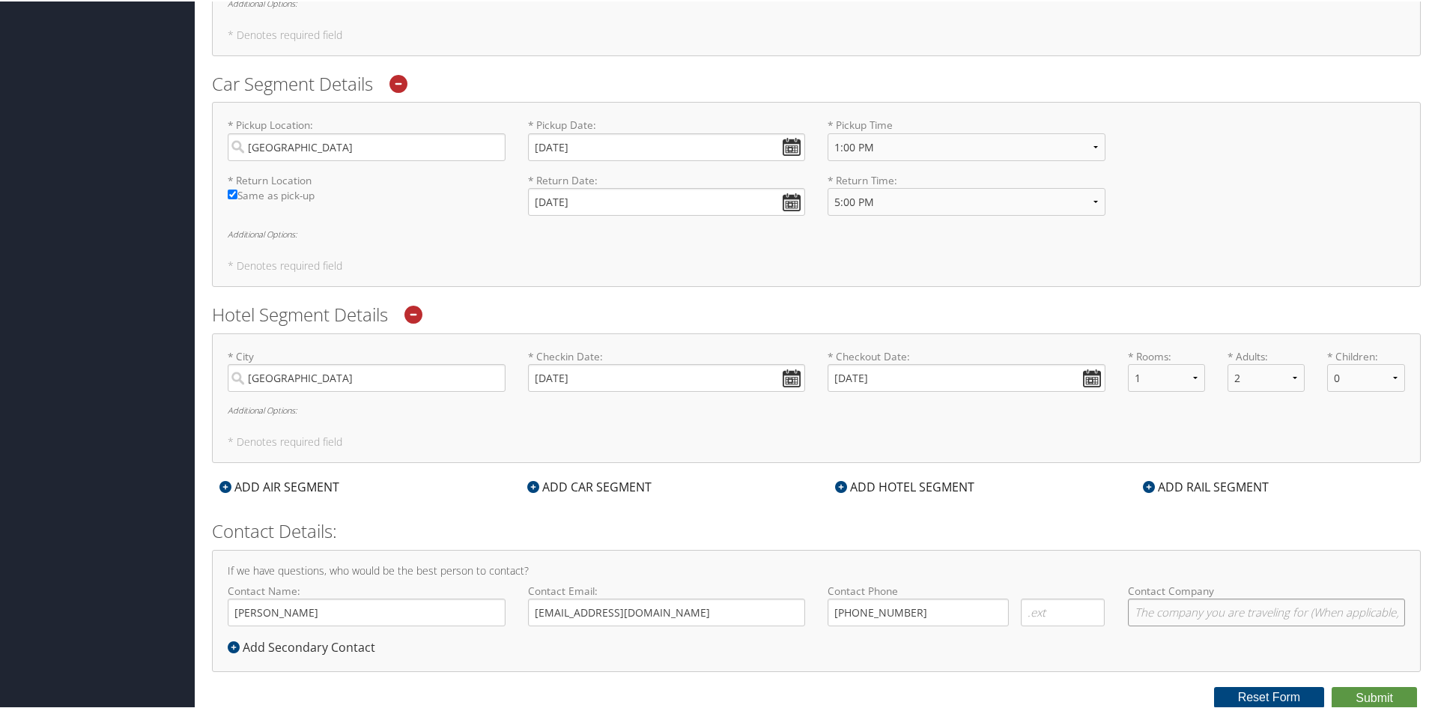
click at [1185, 612] on input "Contact Company" at bounding box center [1267, 611] width 278 height 28
type input "[PERSON_NAME] Steel Company"
click at [259, 649] on div "Add Secondary Contact" at bounding box center [305, 646] width 155 height 18
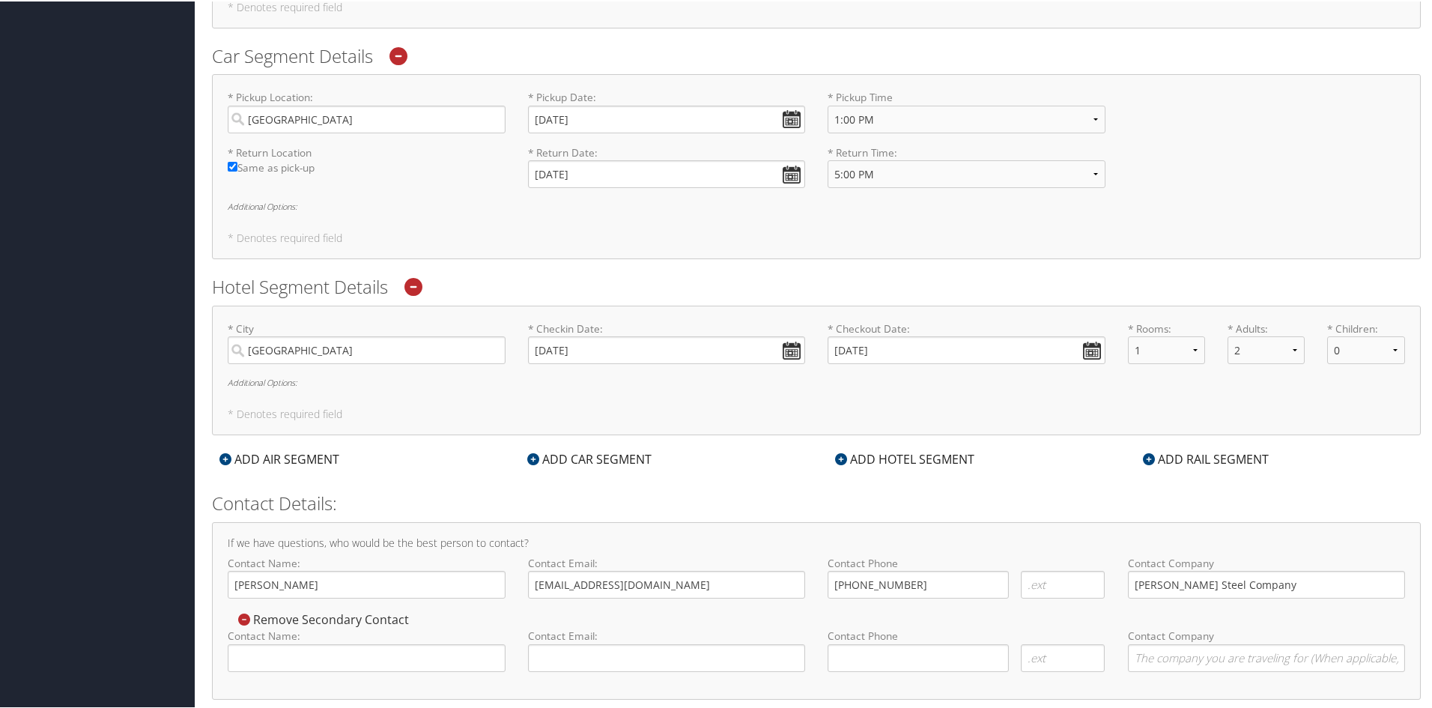
scroll to position [717, 0]
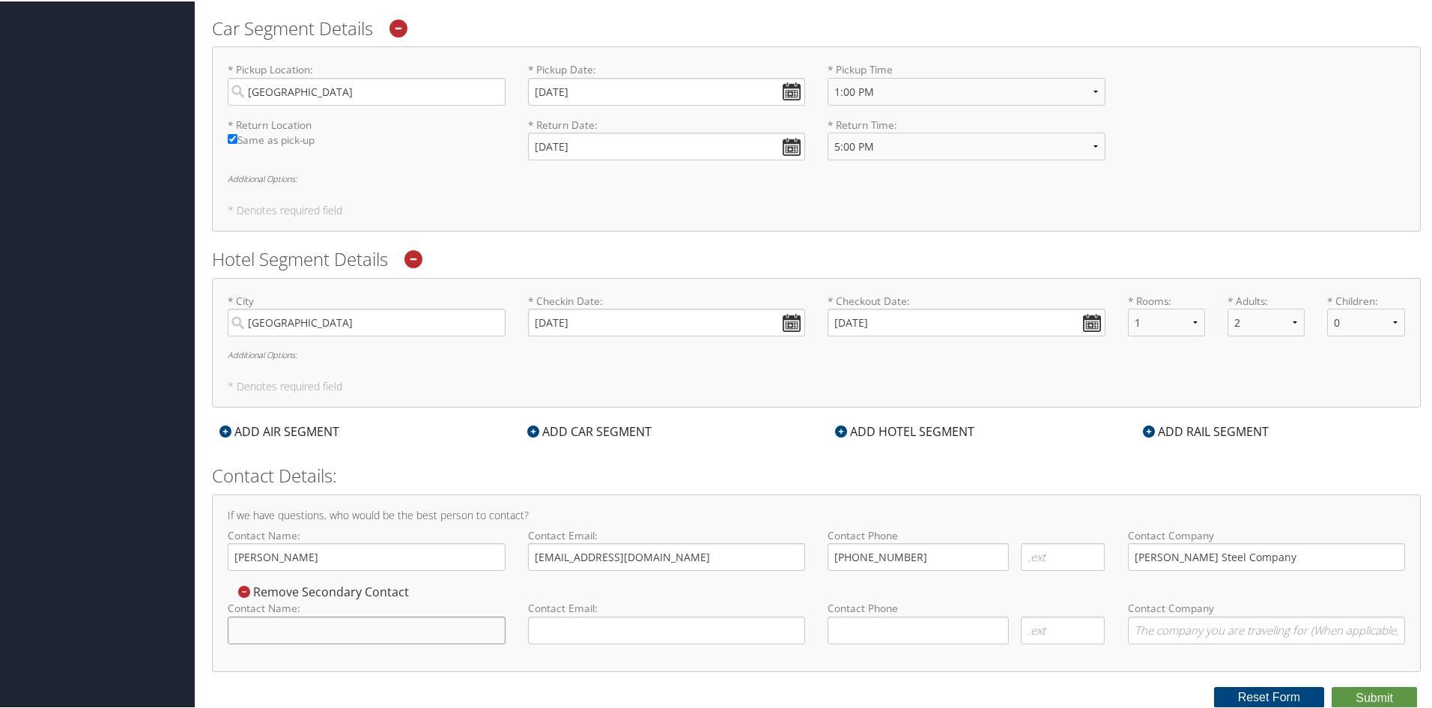
click at [386, 628] on input "Contact Name:" at bounding box center [367, 629] width 278 height 28
type input "[PERSON_NAME]"
click at [538, 559] on input "[EMAIL_ADDRESS][DOMAIN_NAME]" at bounding box center [667, 555] width 278 height 28
drag, startPoint x: 538, startPoint y: 559, endPoint x: 782, endPoint y: 592, distance: 245.7
click at [781, 592] on div "If we have questions, who would be the best person to contact? Contact Name: [P…" at bounding box center [816, 581] width 1209 height 177
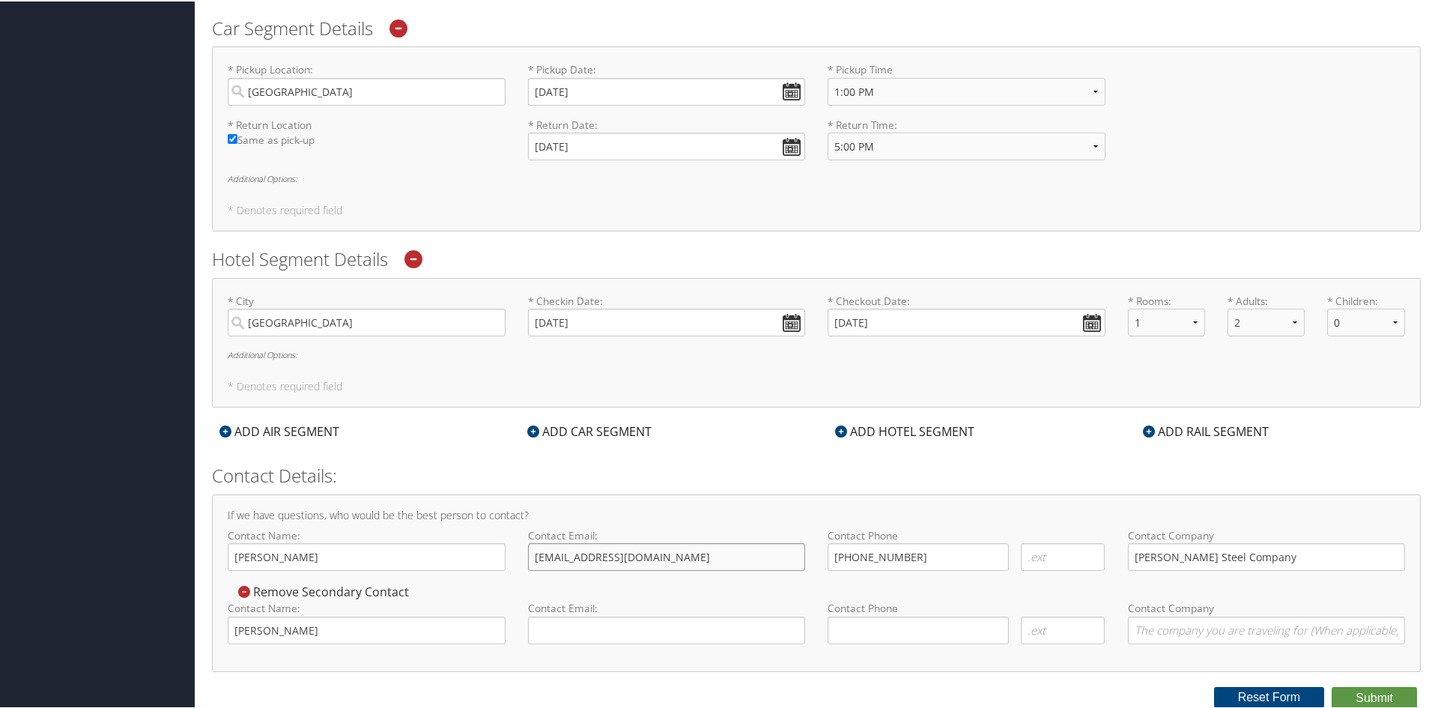
type input "[EMAIL_ADDRESS][DOMAIN_NAME]"
type input "[PHONE_NUMBER]"
type input "e"
type input "[EMAIL_ADDRESS][DOMAIN_NAME]"
type input "[PHONE_NUMBER]"
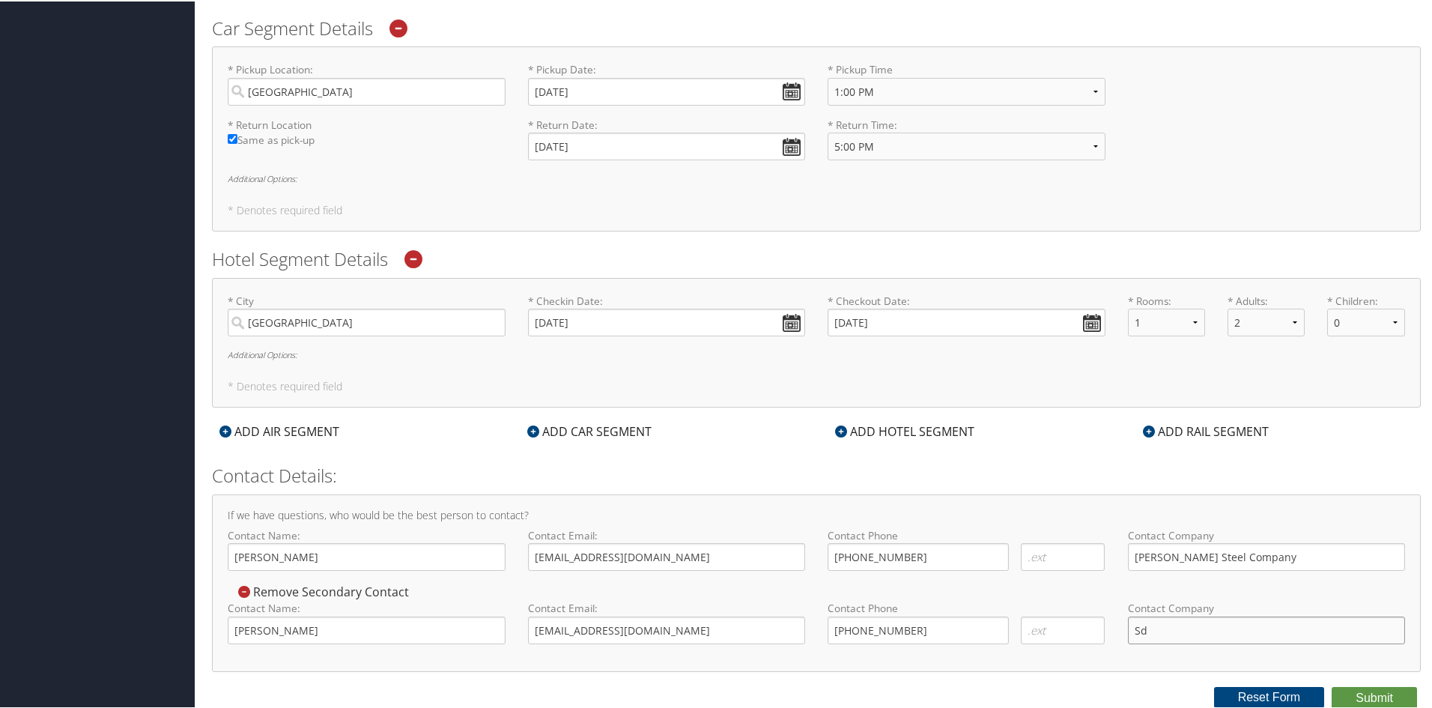
type input "S"
type input "[PERSON_NAME] Steel Company"
click at [1249, 562] on input "[PERSON_NAME] Steel Company" at bounding box center [1267, 555] width 278 height 28
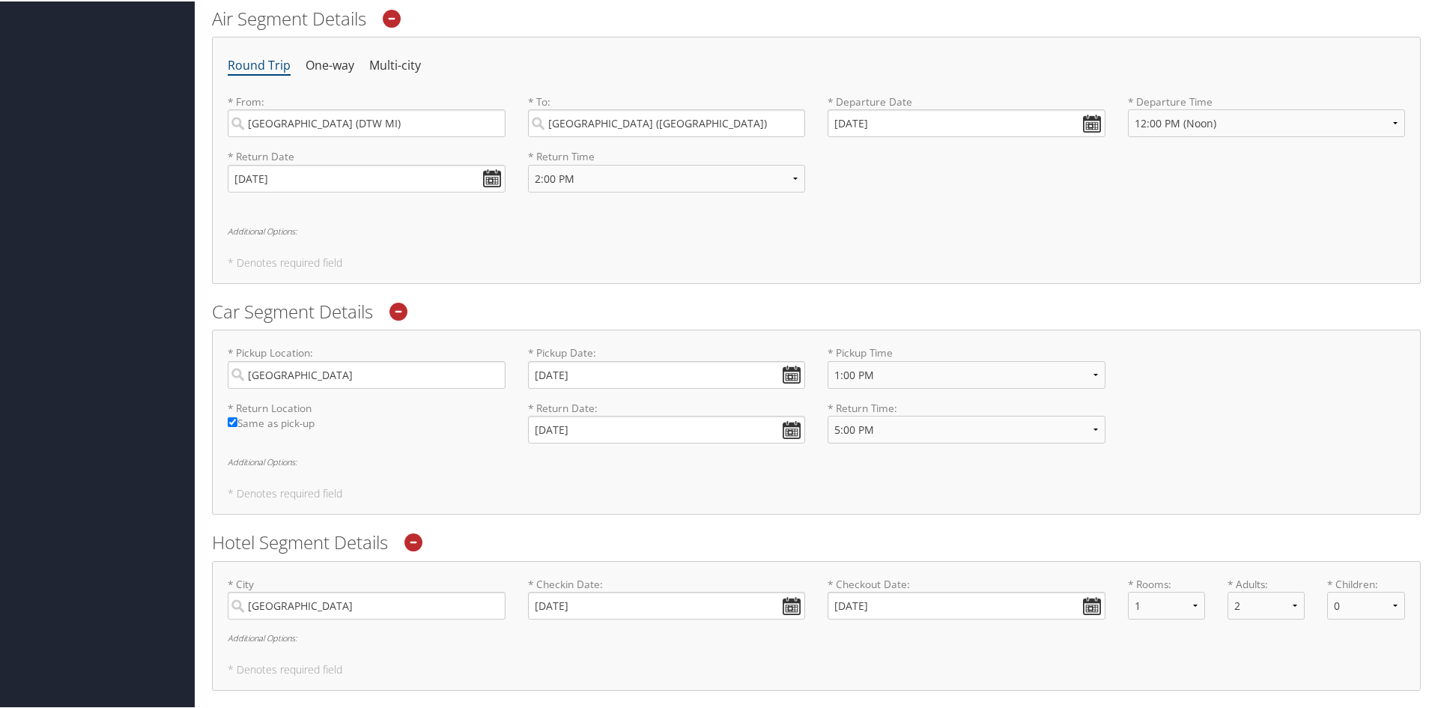
scroll to position [428, 0]
